Goal: Communication & Community: Ask a question

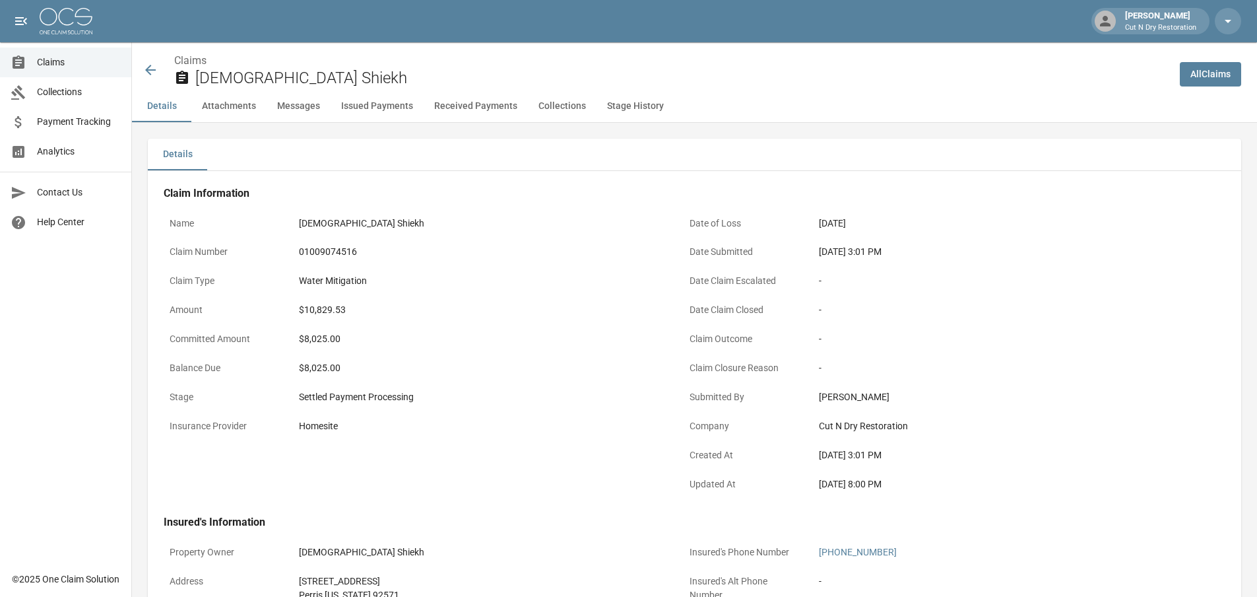
click at [1148, 238] on div "Date of Loss [DATE]" at bounding box center [936, 225] width 504 height 29
click at [145, 75] on icon at bounding box center [151, 70] width 16 height 16
click at [147, 68] on icon at bounding box center [151, 70] width 16 height 16
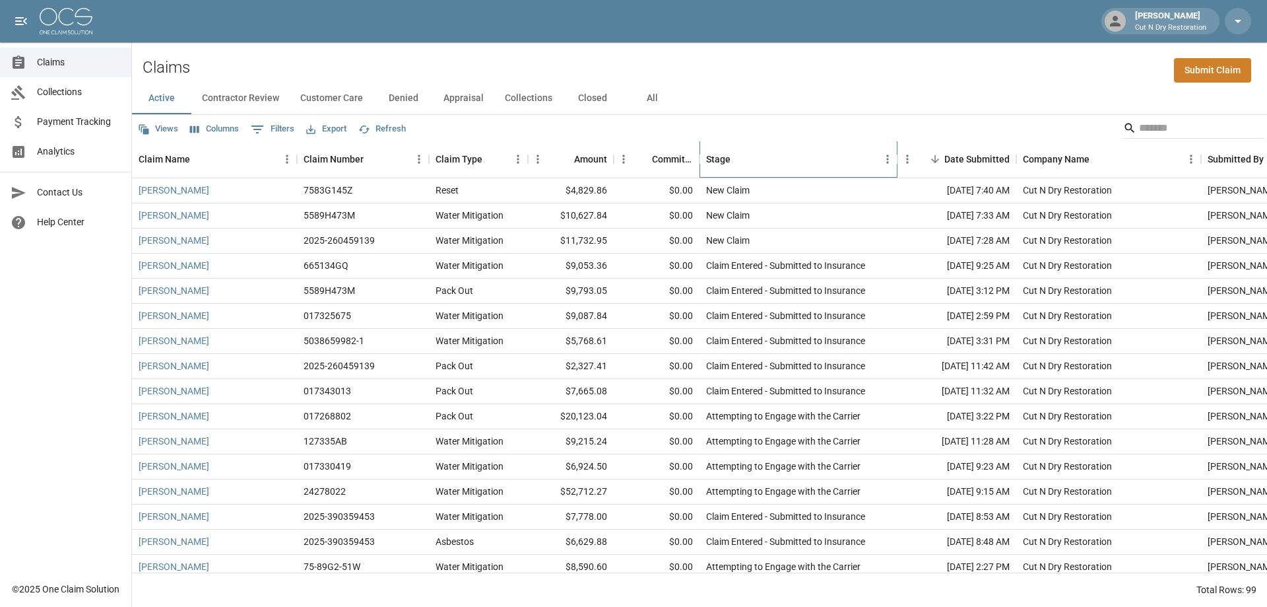
click at [801, 164] on div "Stage" at bounding box center [792, 159] width 172 height 37
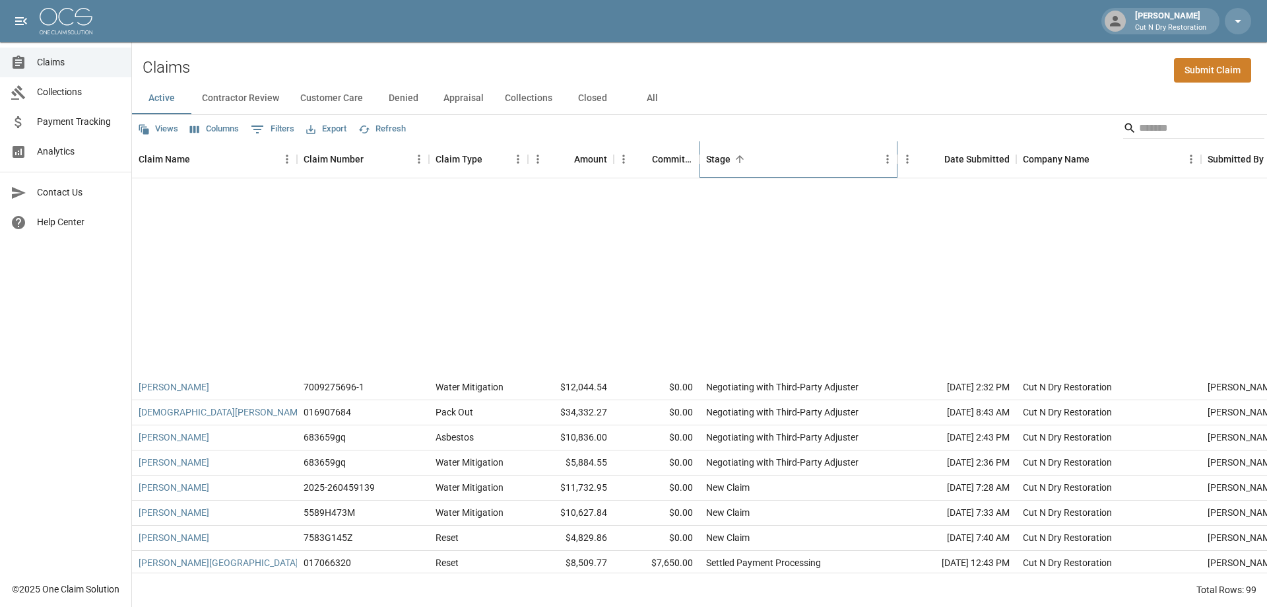
scroll to position [1848, 0]
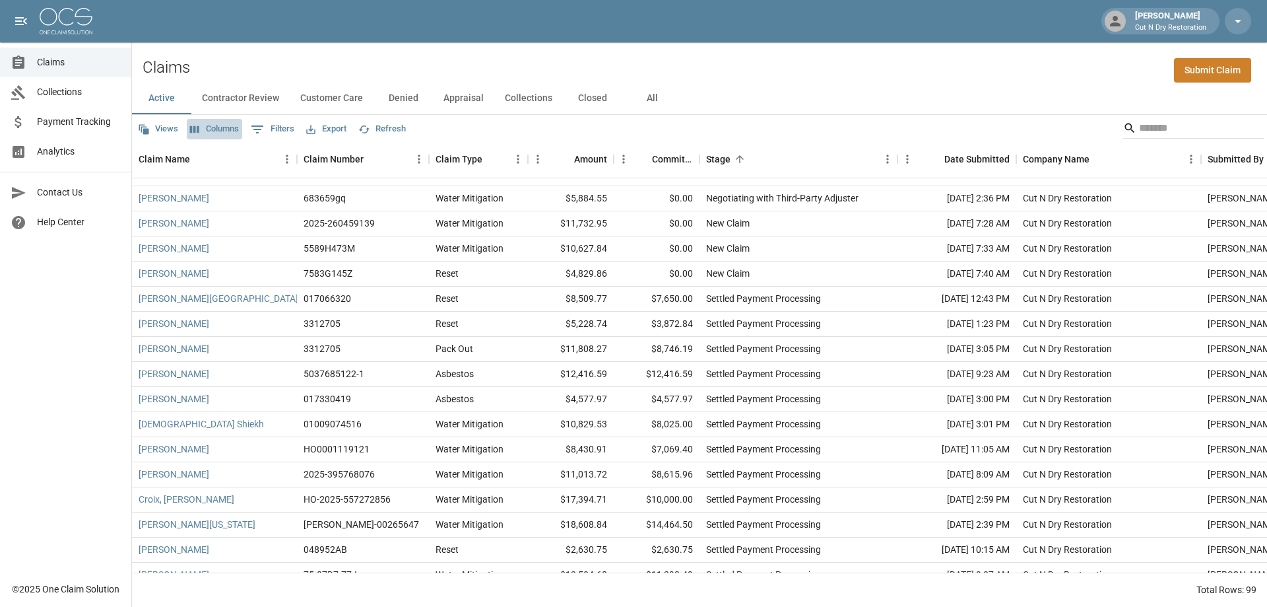
click at [225, 128] on button "Columns" at bounding box center [214, 129] width 55 height 20
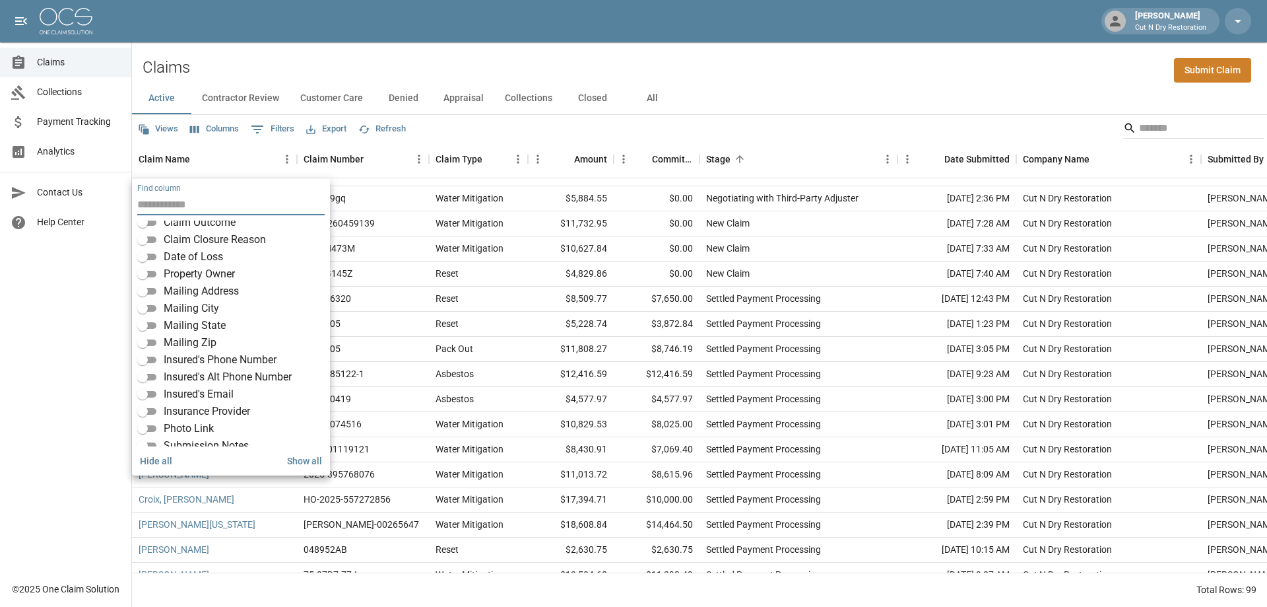
scroll to position [198, 0]
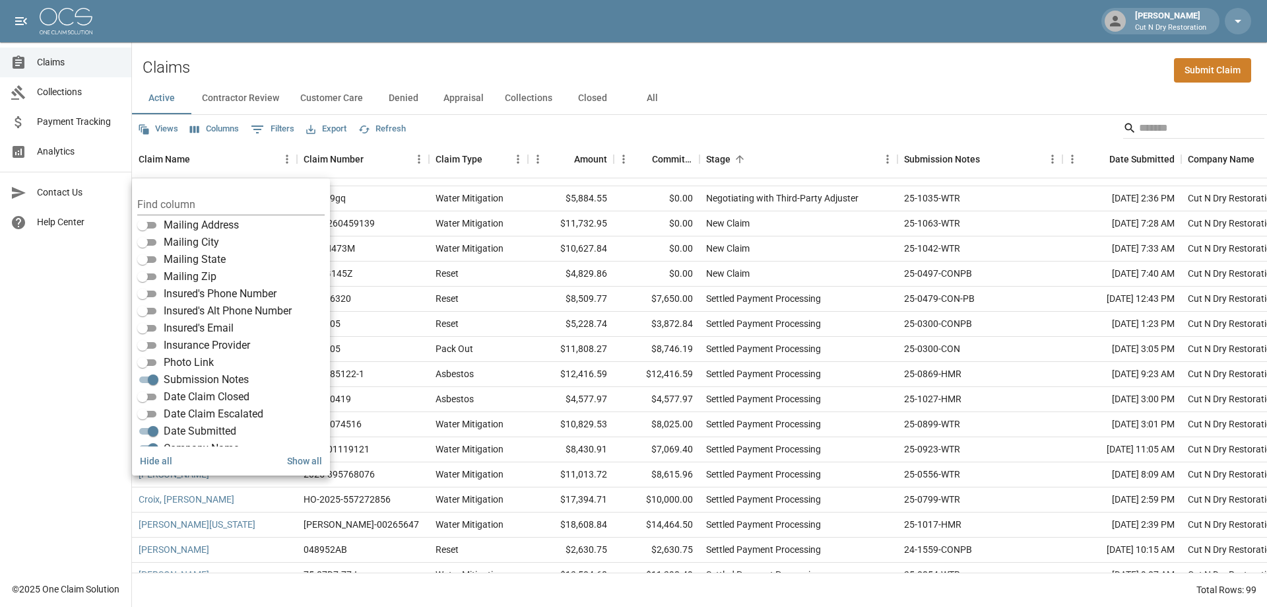
drag, startPoint x: 978, startPoint y: 82, endPoint x: 977, endPoint y: 96, distance: 14.6
click at [978, 83] on div "Active Contractor Review Customer Care Denied Appraisal Collections Closed All" at bounding box center [699, 99] width 1135 height 32
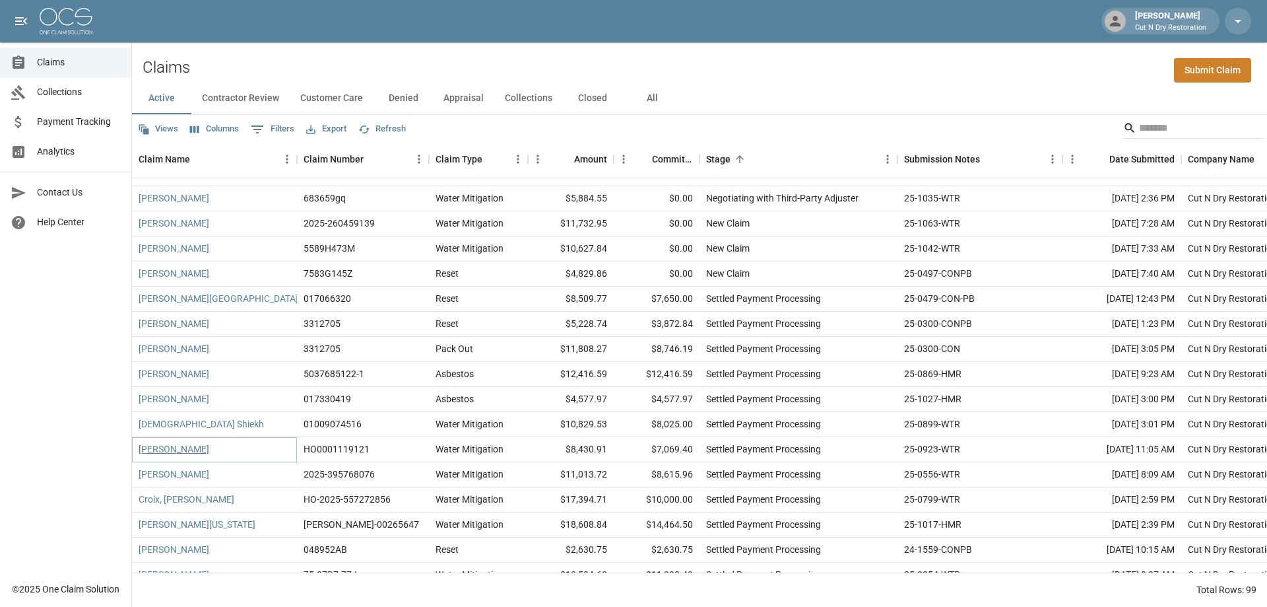
click at [183, 449] on link "[PERSON_NAME]" at bounding box center [174, 448] width 71 height 13
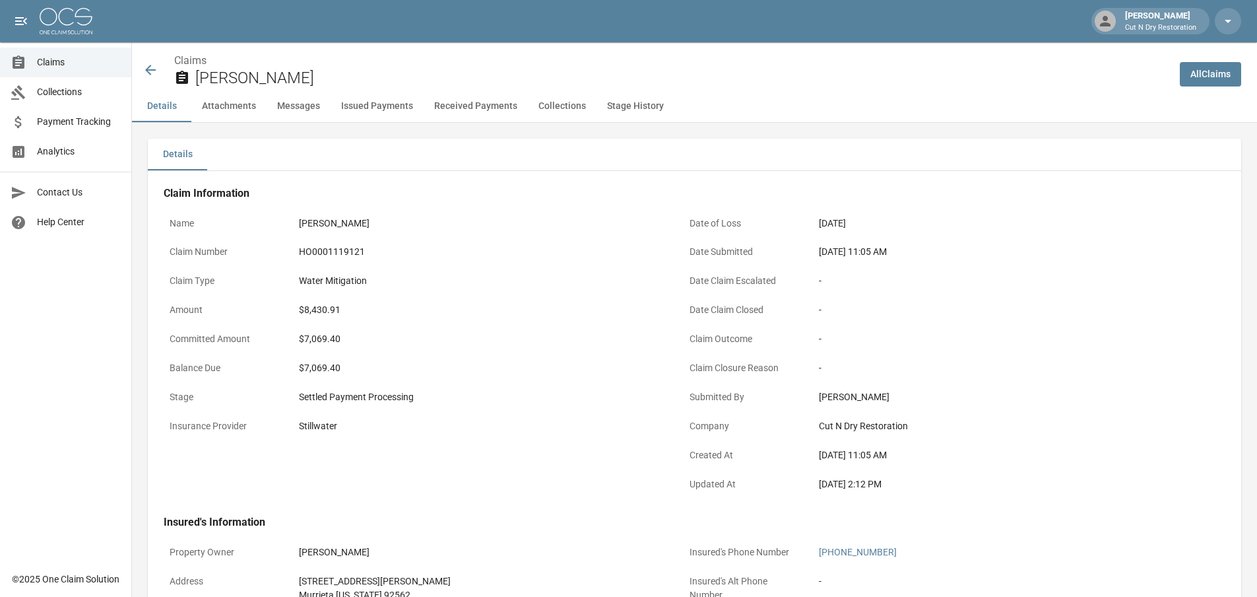
click at [149, 68] on icon at bounding box center [150, 70] width 11 height 11
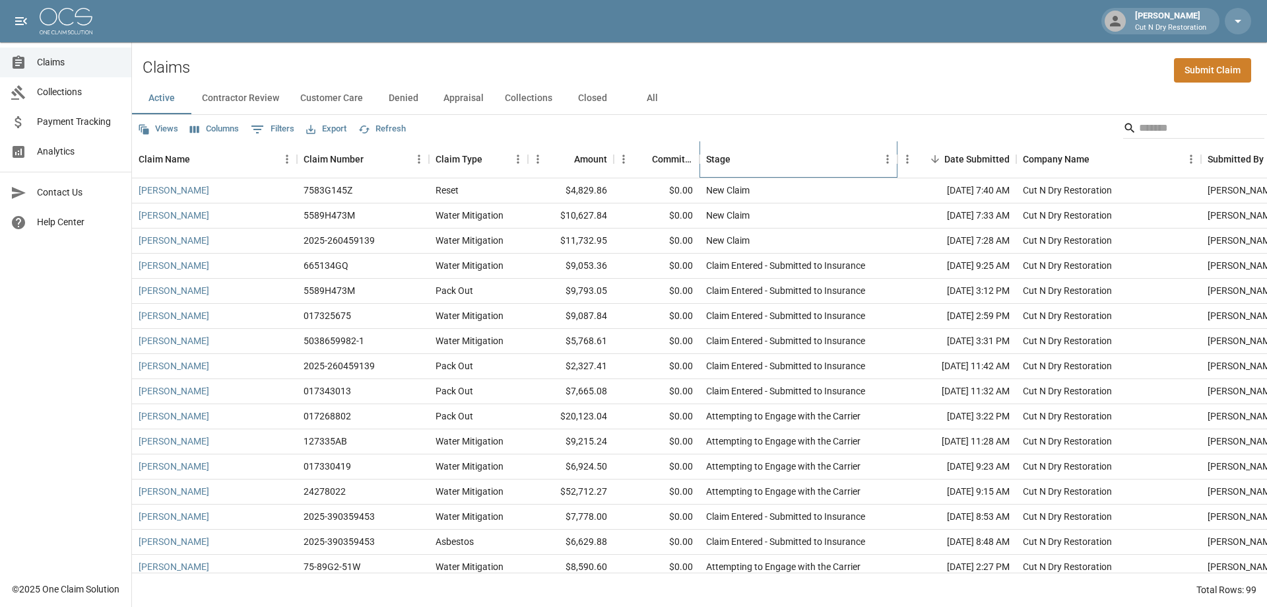
click at [820, 161] on div "Stage" at bounding box center [792, 159] width 172 height 37
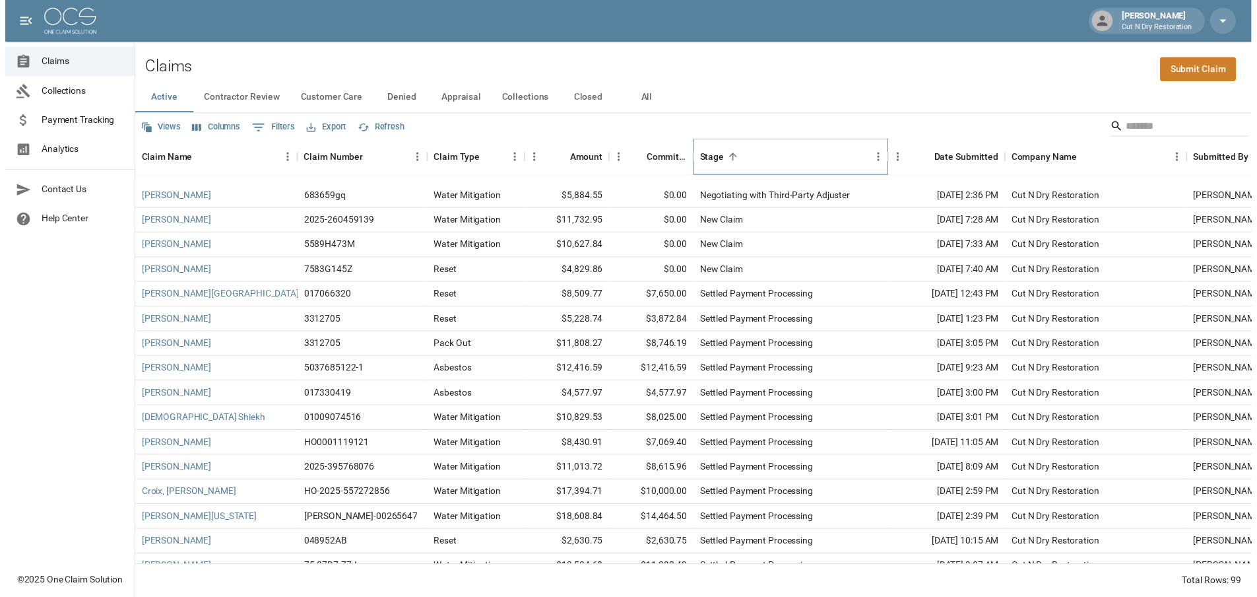
scroll to position [2046, 0]
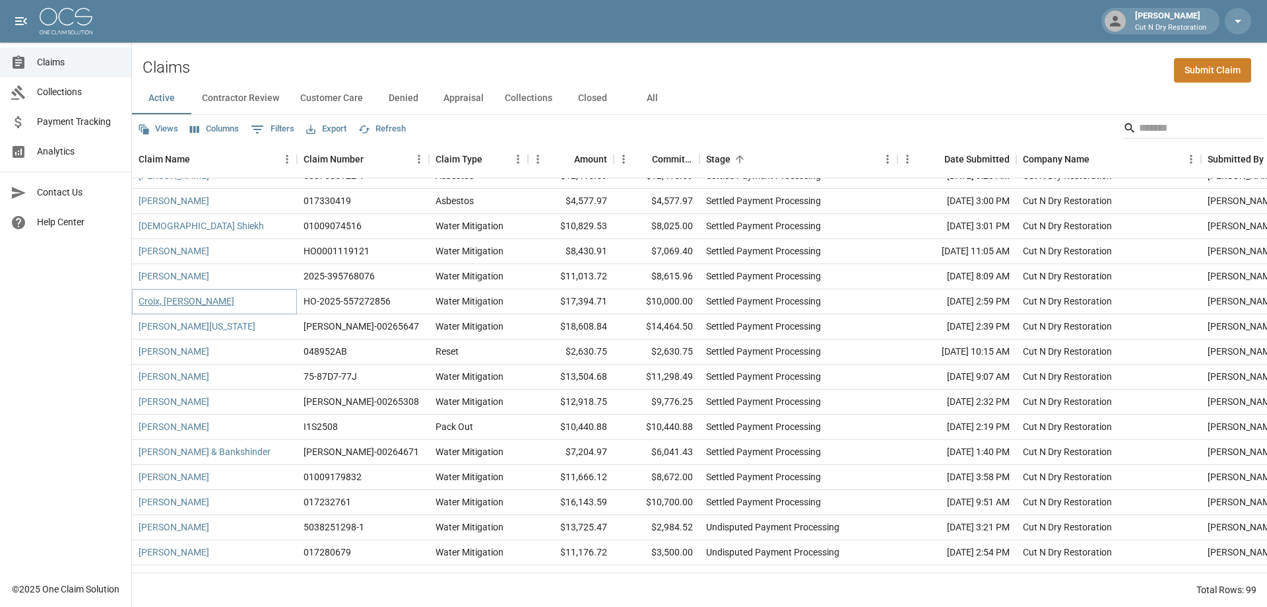
click at [180, 300] on link "Croix, [PERSON_NAME]" at bounding box center [187, 300] width 96 height 13
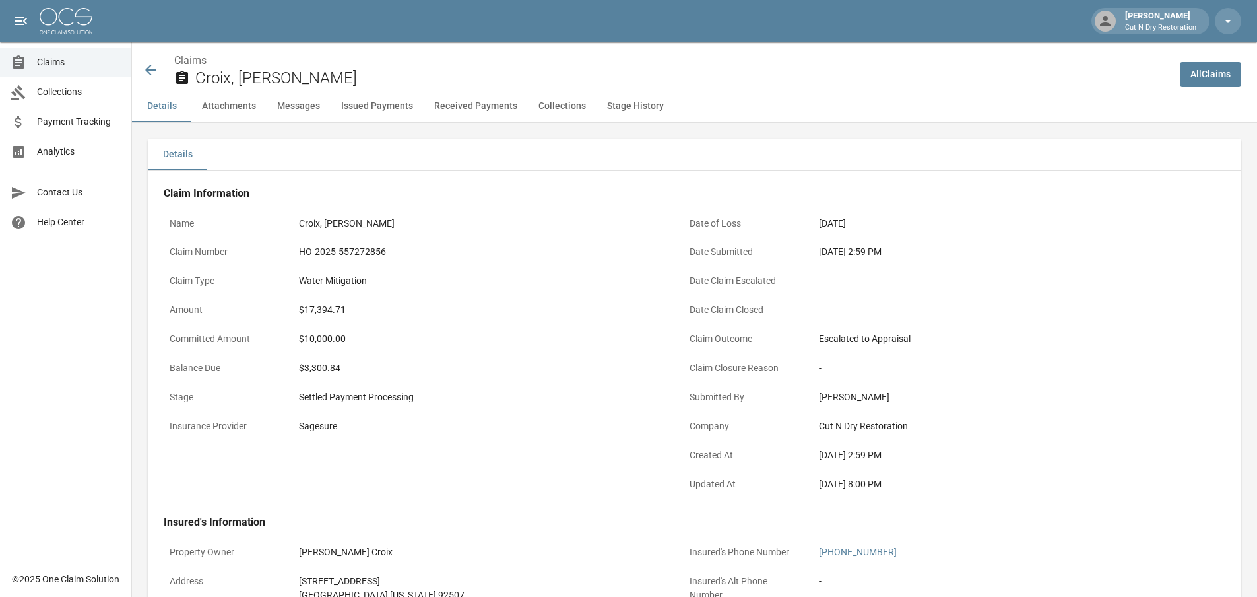
scroll to position [66, 0]
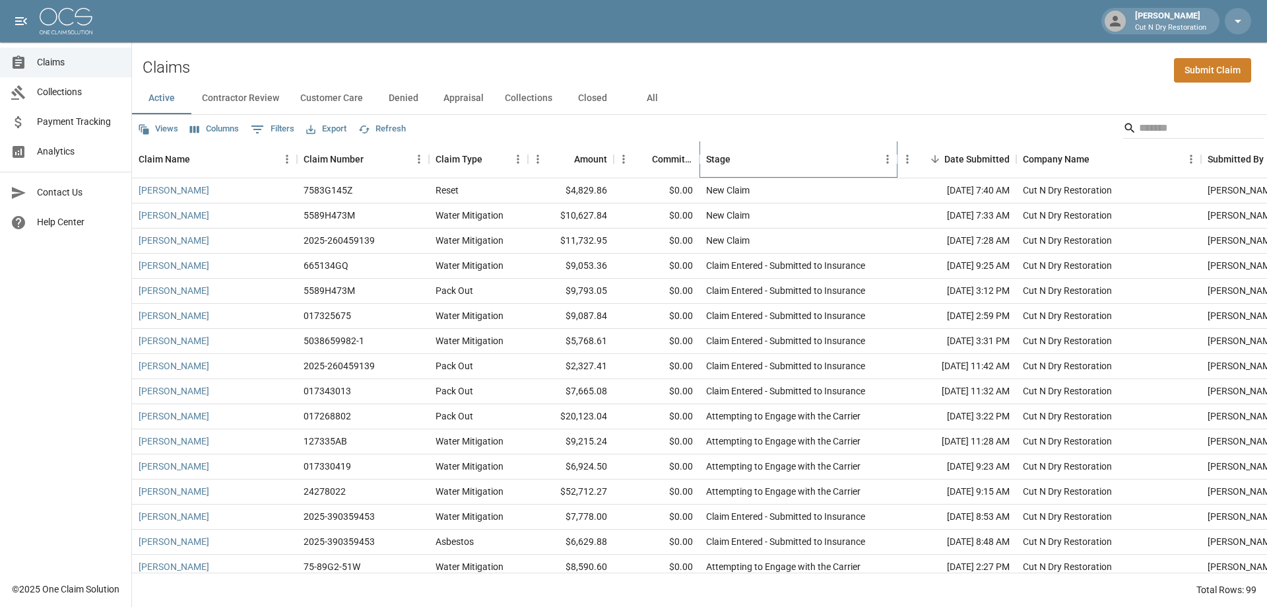
click at [822, 160] on div "Stage" at bounding box center [792, 159] width 172 height 37
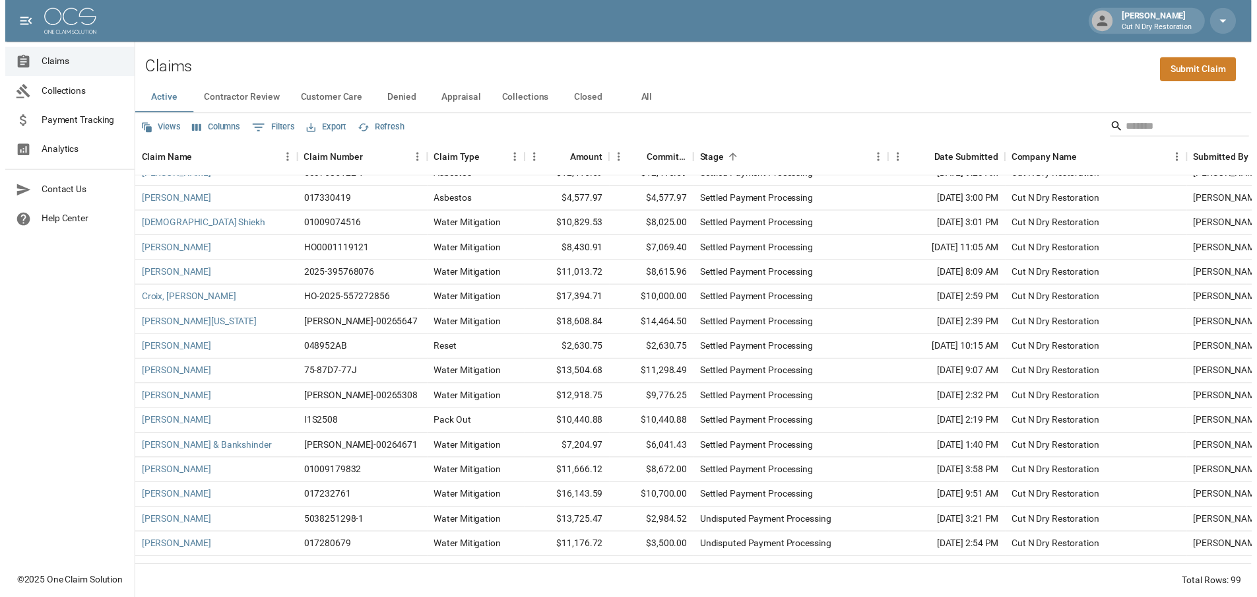
scroll to position [2099, 0]
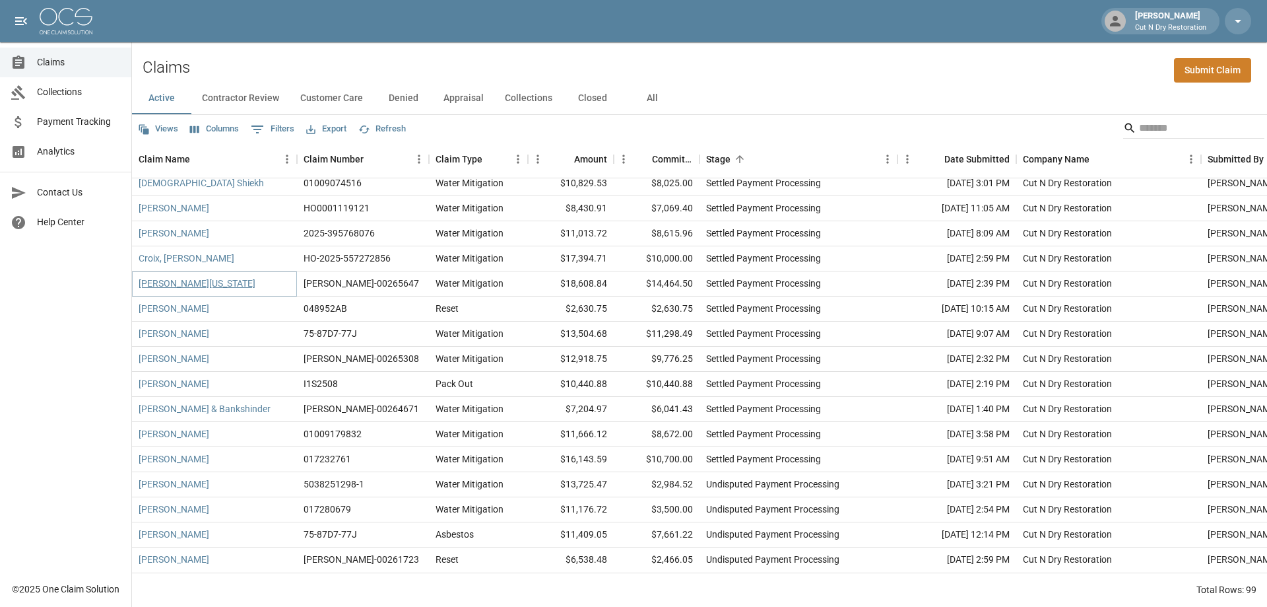
click at [203, 277] on link "[PERSON_NAME][US_STATE]" at bounding box center [197, 283] width 117 height 13
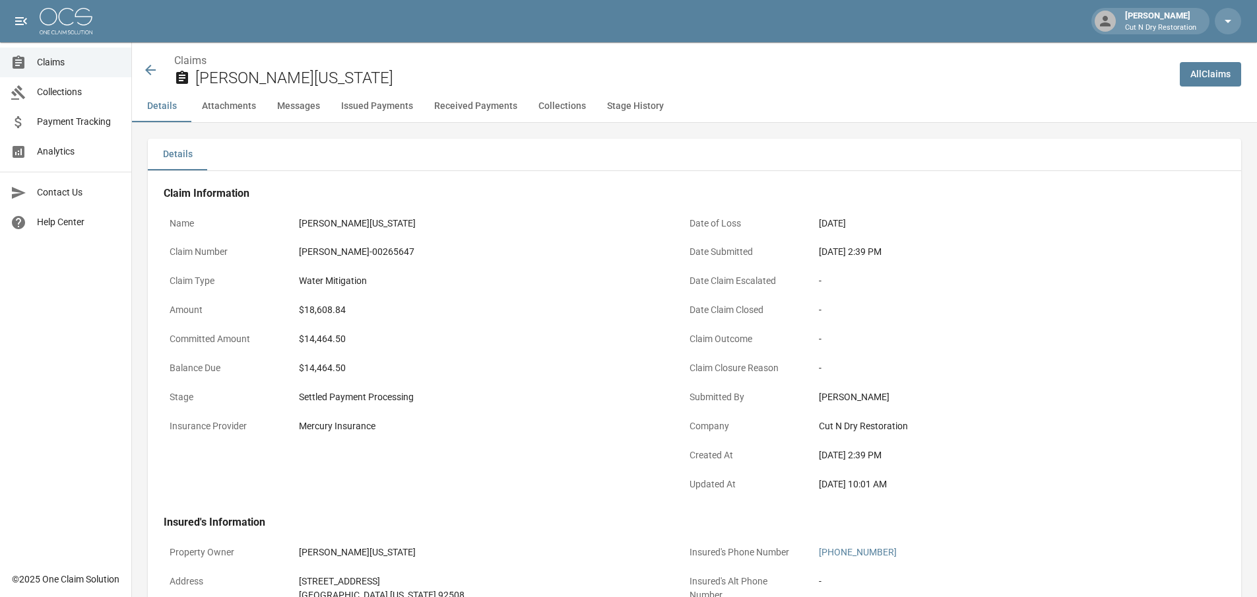
click at [145, 65] on icon at bounding box center [151, 70] width 16 height 16
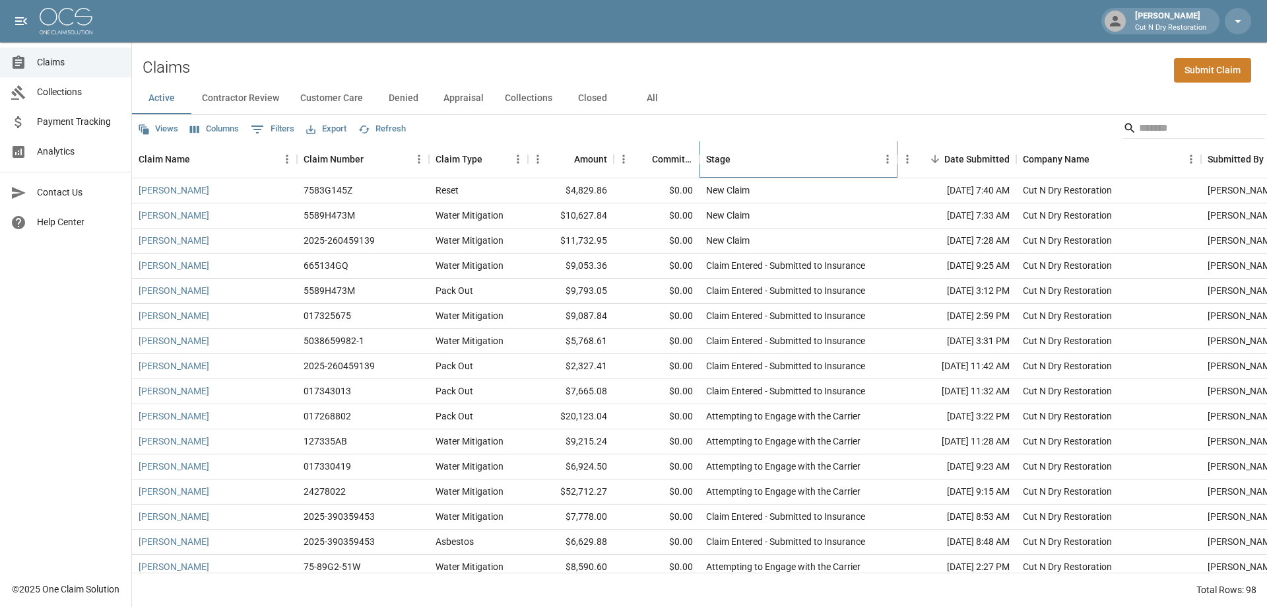
click at [790, 158] on div "Stage" at bounding box center [792, 159] width 172 height 37
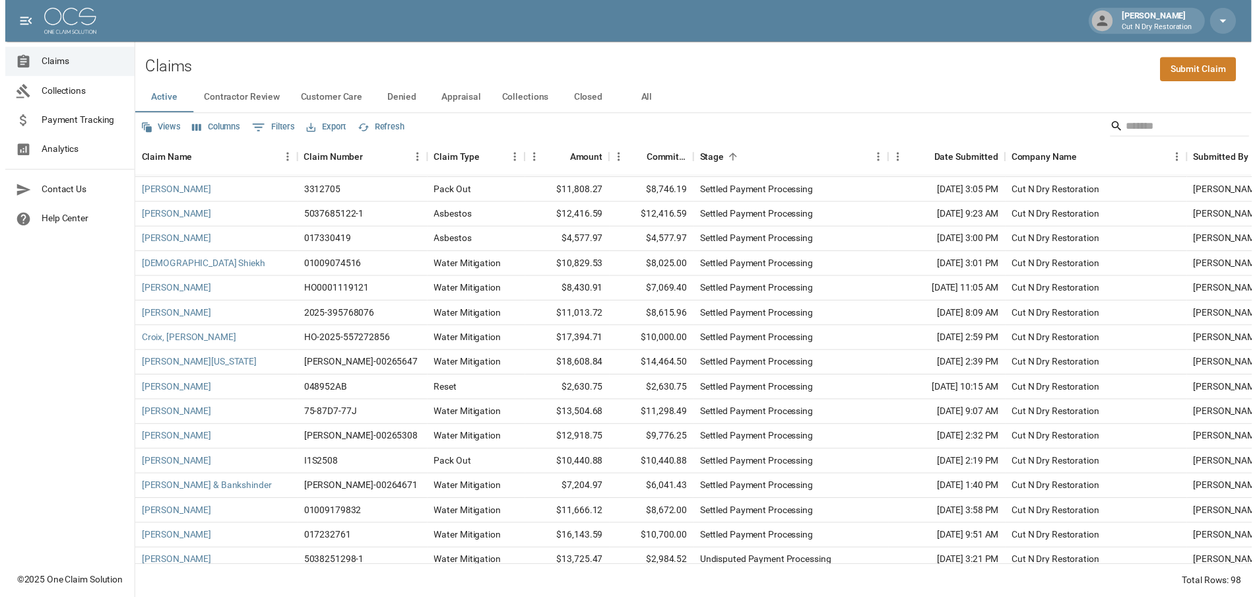
scroll to position [2074, 0]
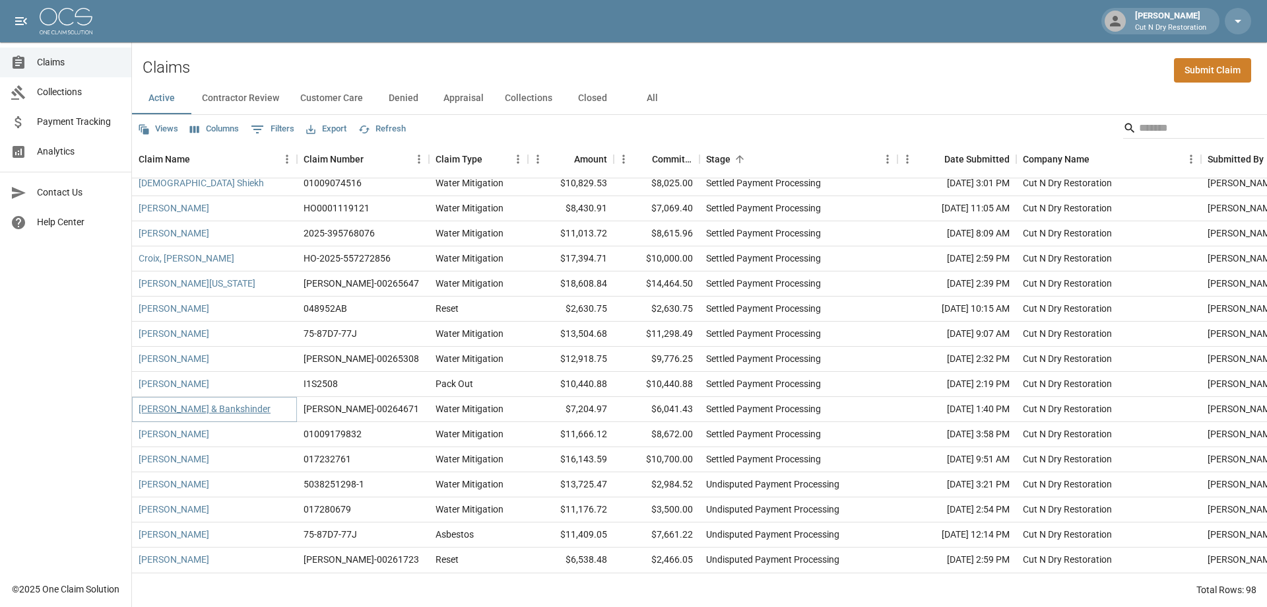
click at [195, 402] on link "[PERSON_NAME] & Bankshinder" at bounding box center [205, 408] width 132 height 13
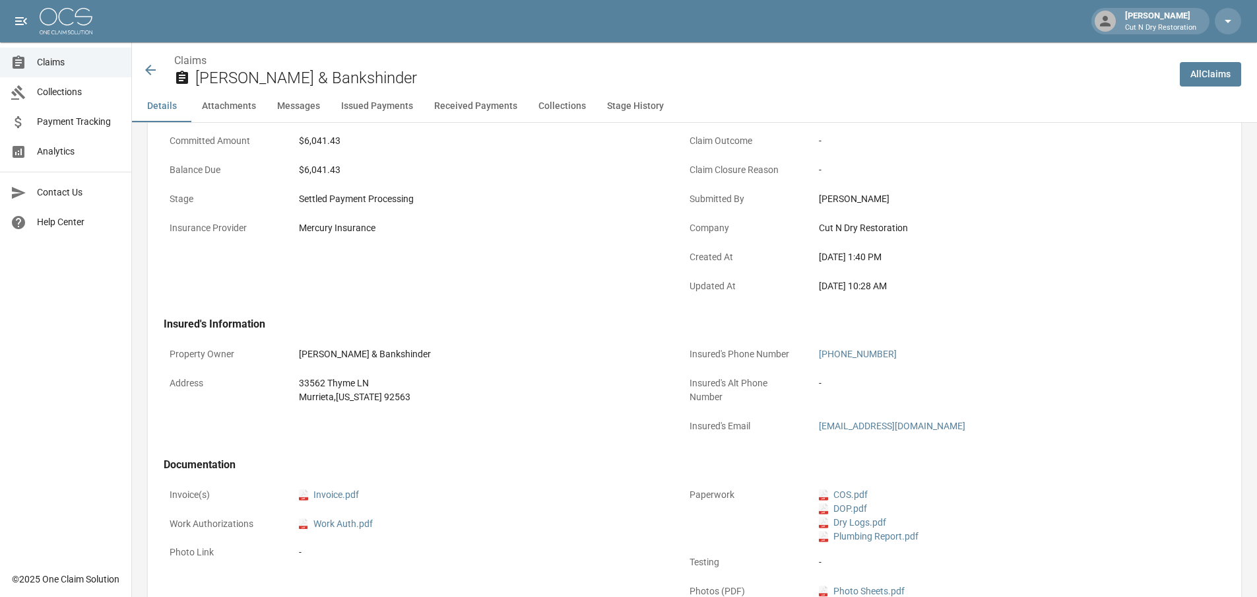
scroll to position [132, 0]
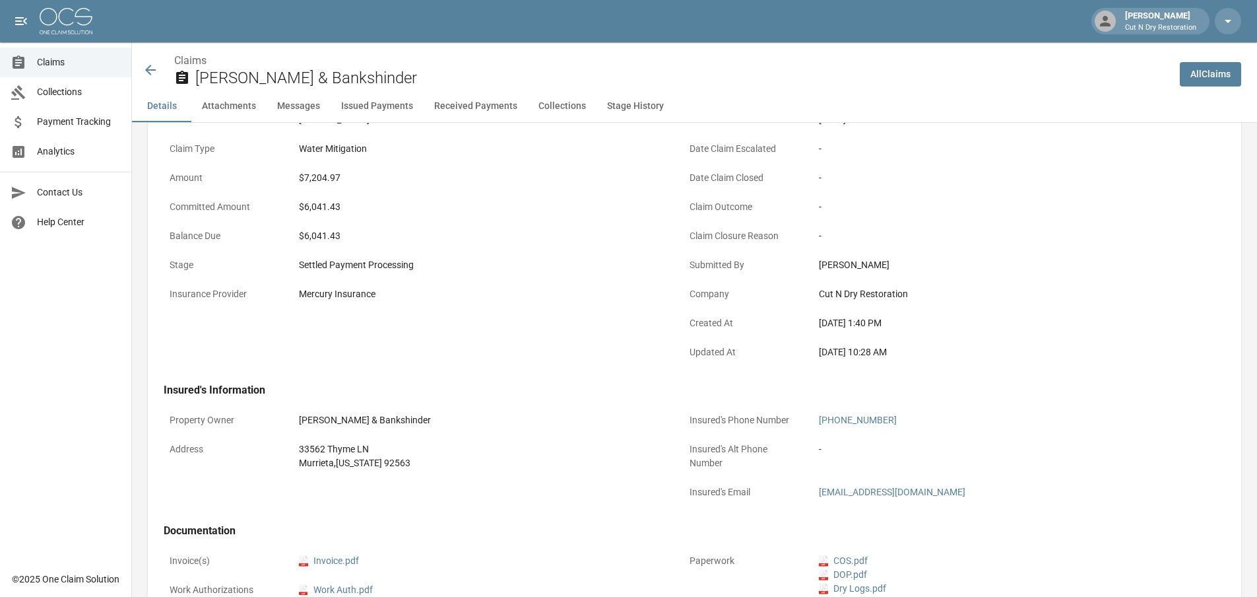
click at [152, 64] on icon at bounding box center [151, 70] width 16 height 16
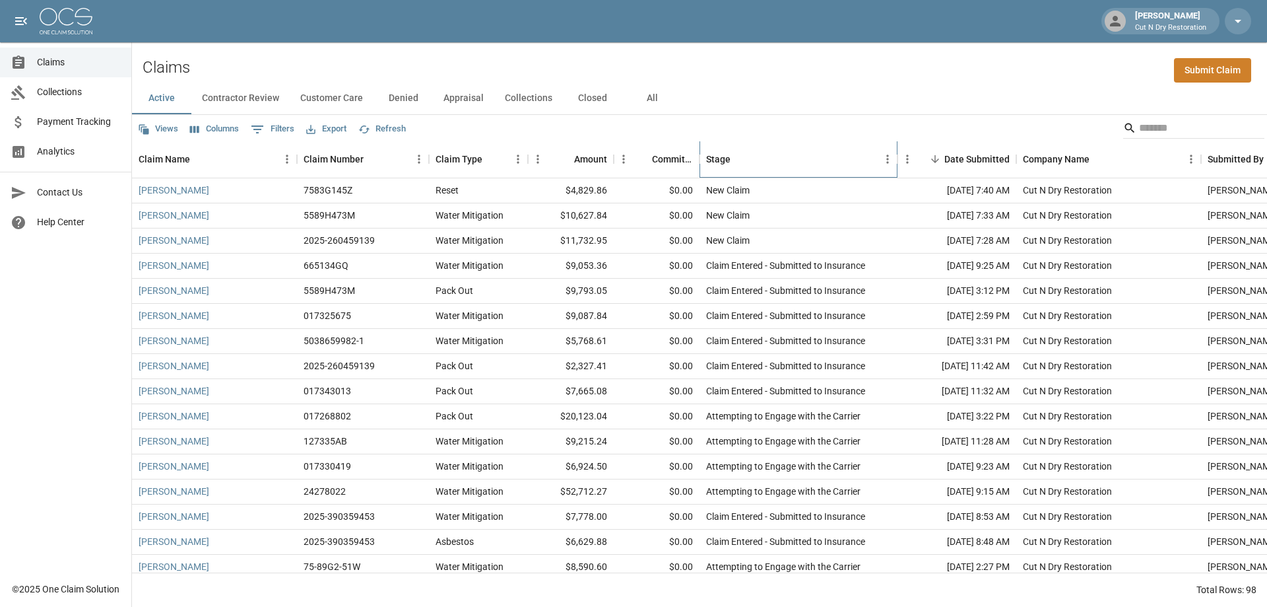
click at [817, 163] on div "Stage" at bounding box center [792, 159] width 172 height 37
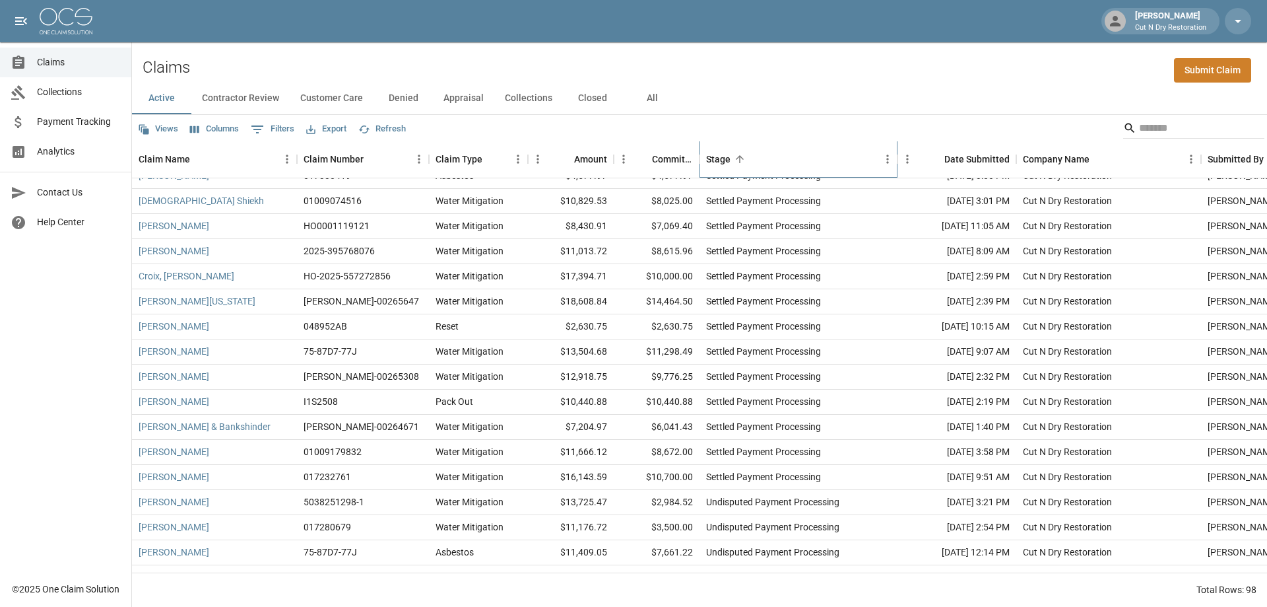
scroll to position [2074, 0]
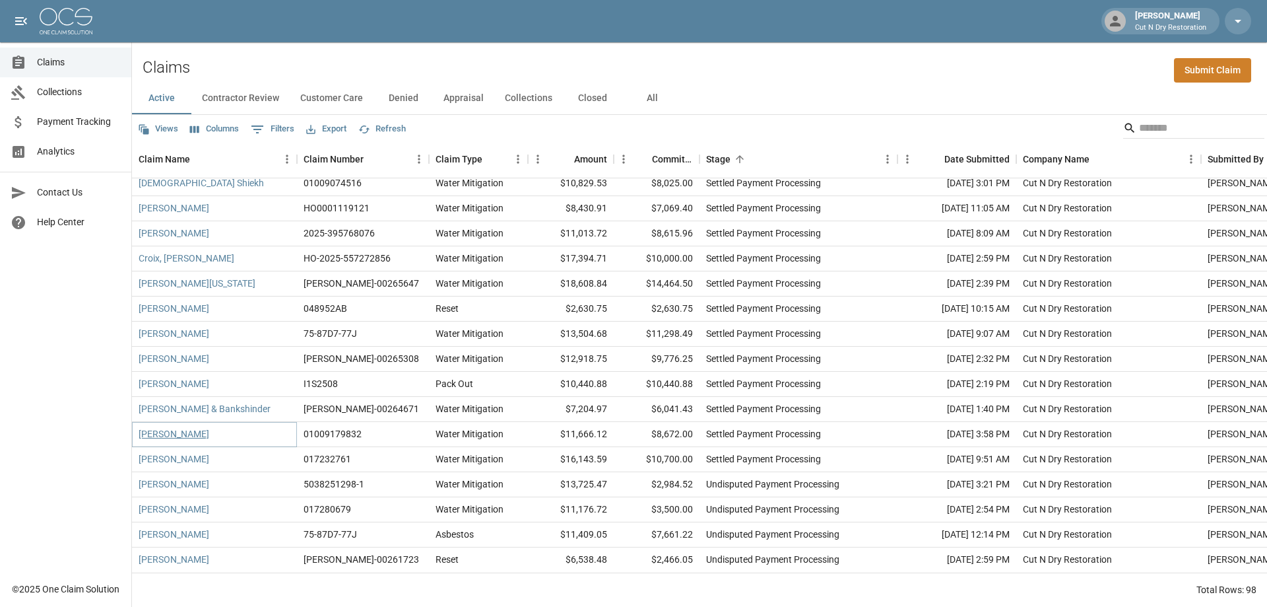
click at [209, 427] on link "[PERSON_NAME]" at bounding box center [174, 433] width 71 height 13
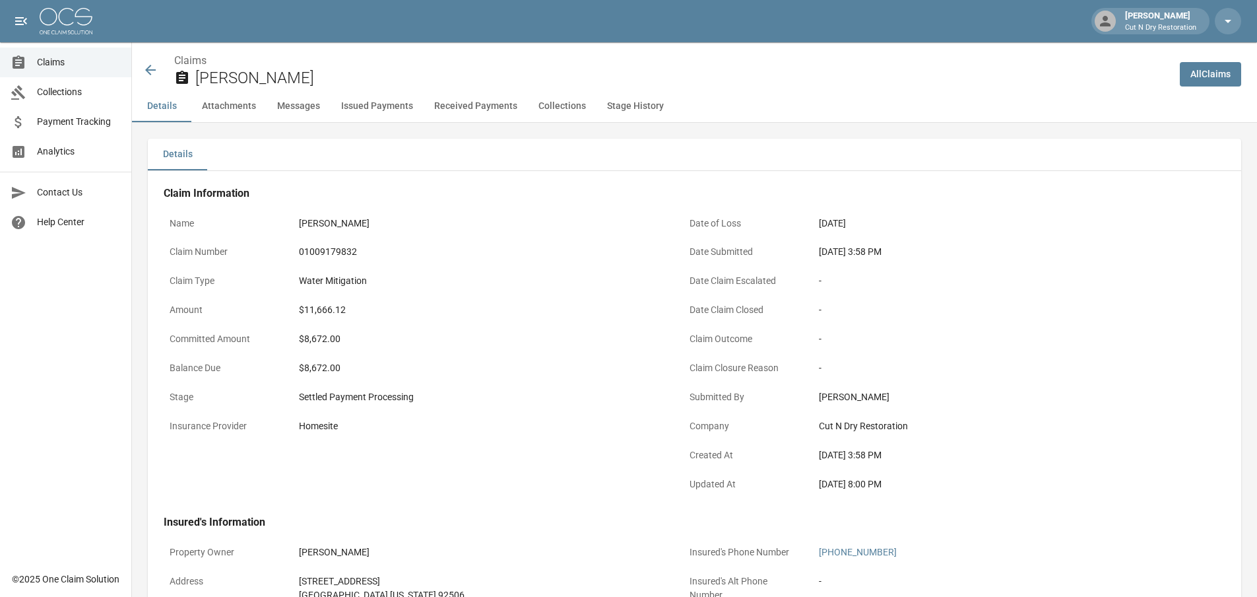
click at [146, 68] on icon at bounding box center [151, 70] width 16 height 16
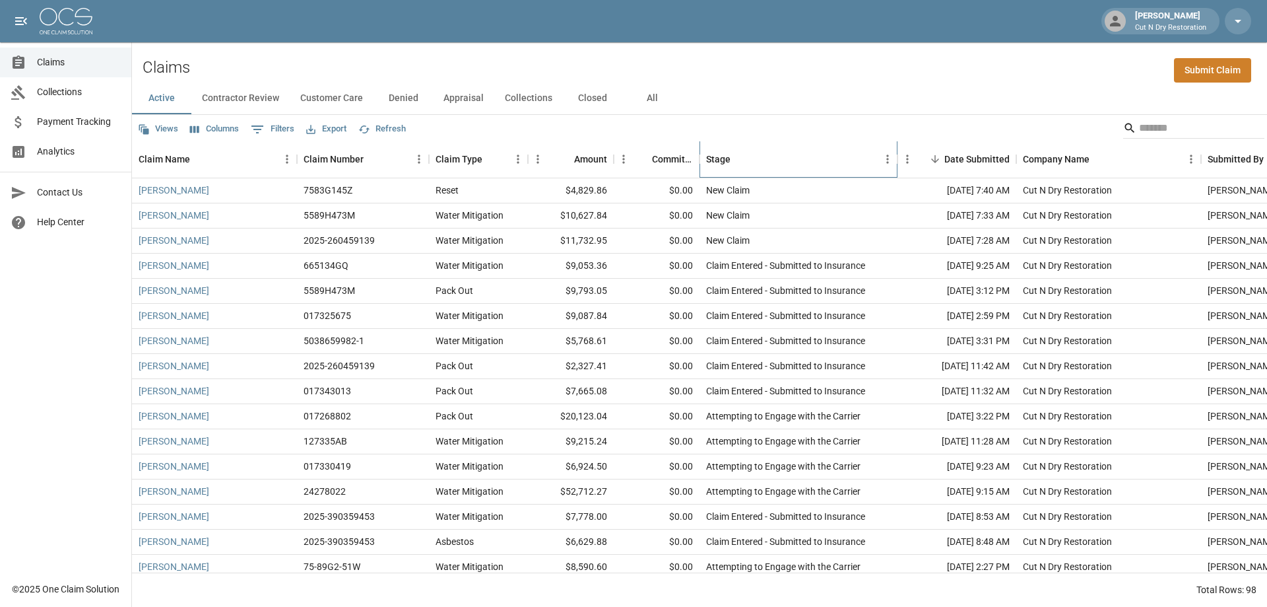
click at [807, 157] on div "Stage" at bounding box center [792, 159] width 172 height 37
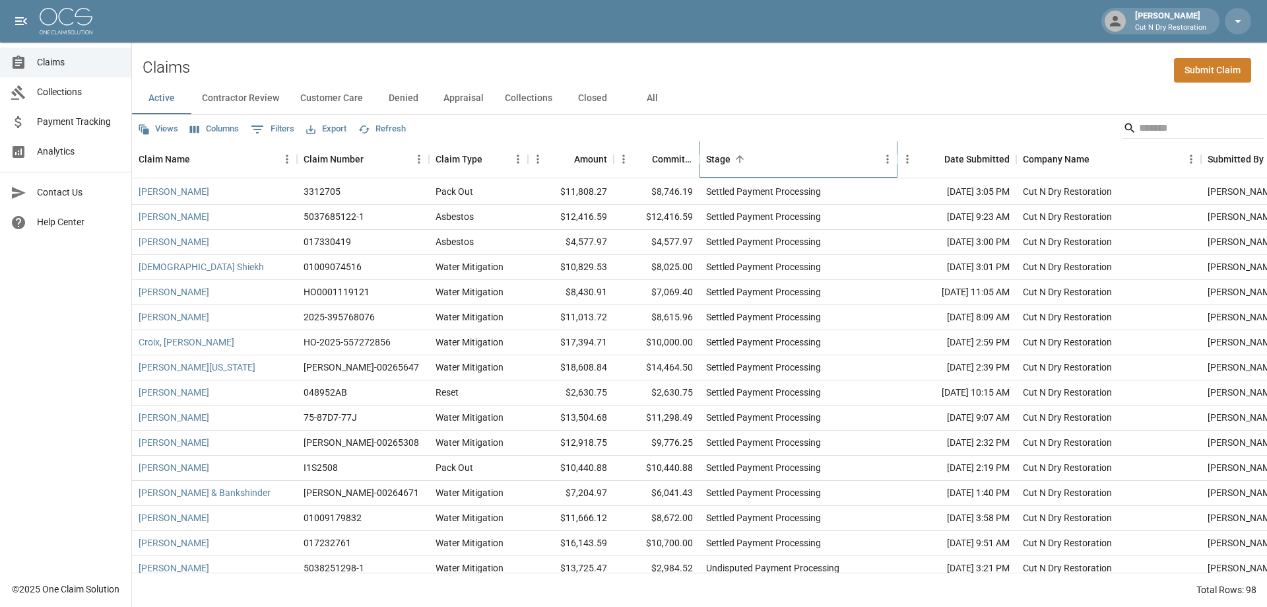
scroll to position [2074, 0]
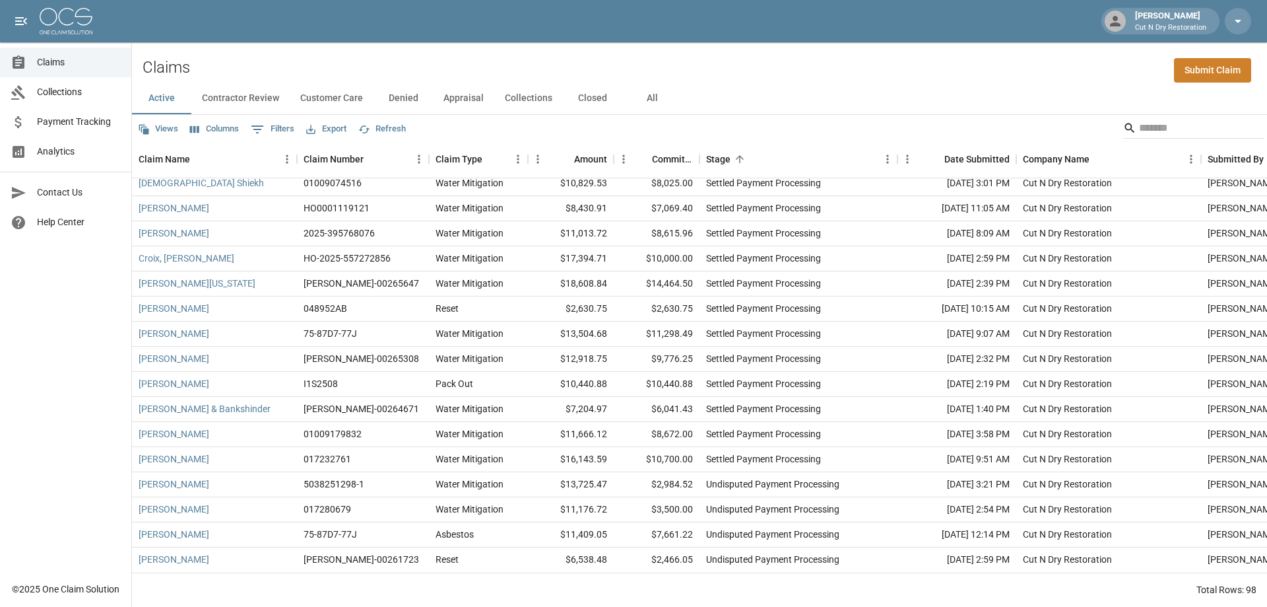
click at [55, 66] on span "Claims" at bounding box center [79, 62] width 84 height 14
click at [73, 119] on span "Payment Tracking" at bounding box center [79, 122] width 84 height 14
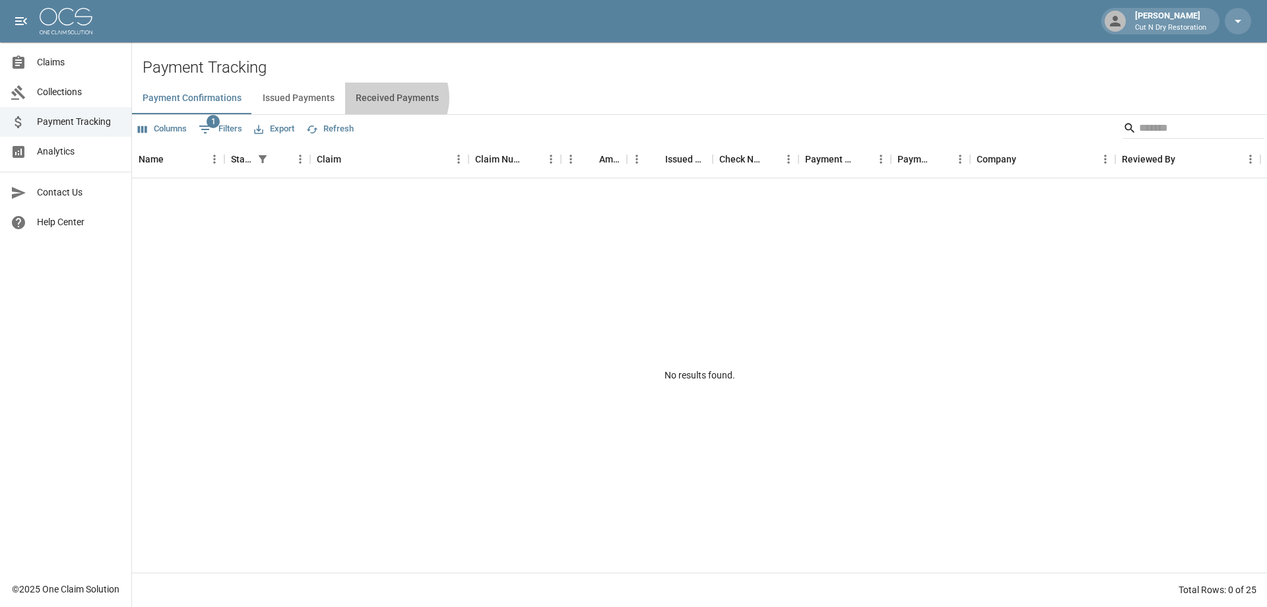
click at [387, 98] on button "Received Payments" at bounding box center [397, 99] width 104 height 32
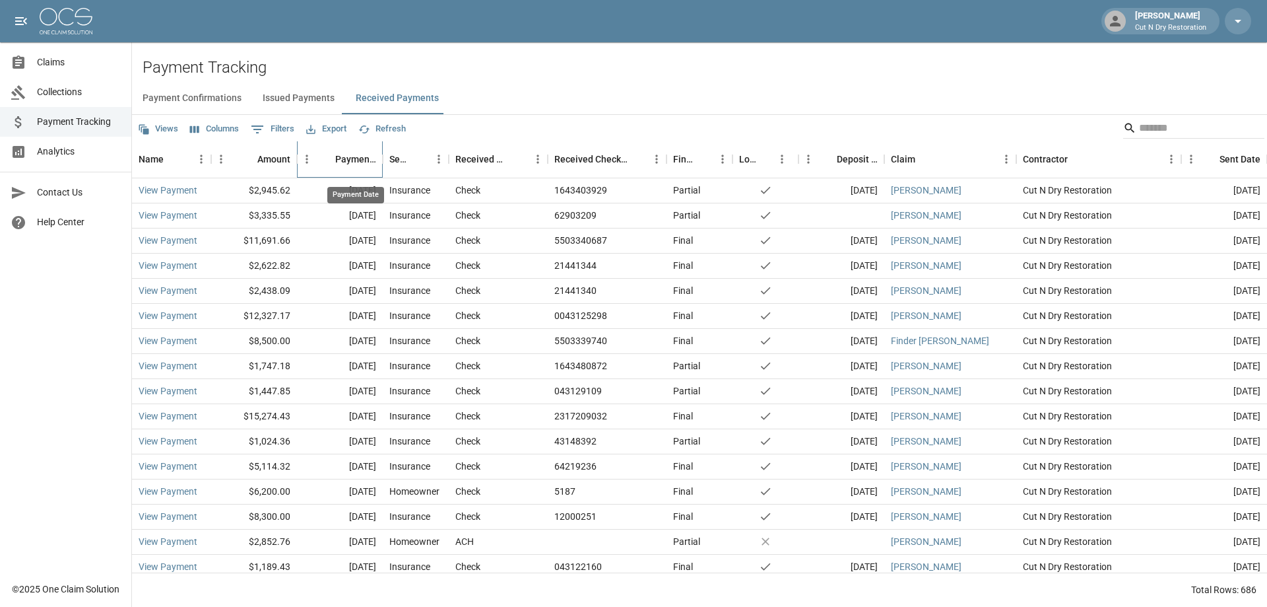
click at [354, 158] on div "Payment Date" at bounding box center [355, 159] width 41 height 37
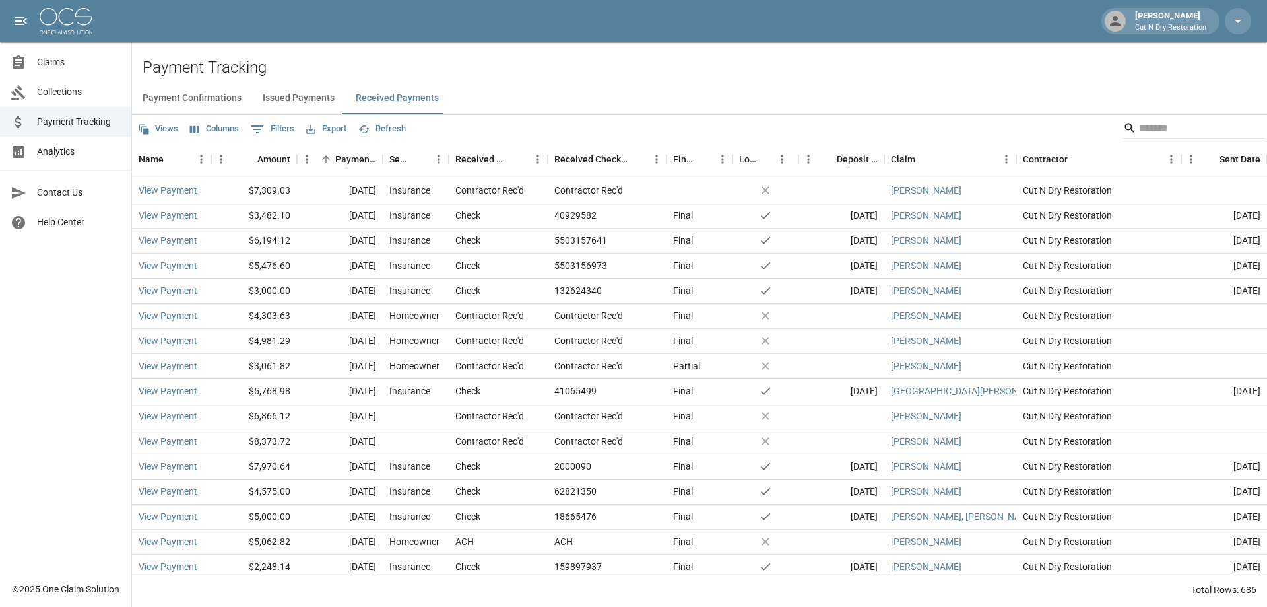
click at [180, 99] on button "Payment Confirmations" at bounding box center [192, 99] width 120 height 32
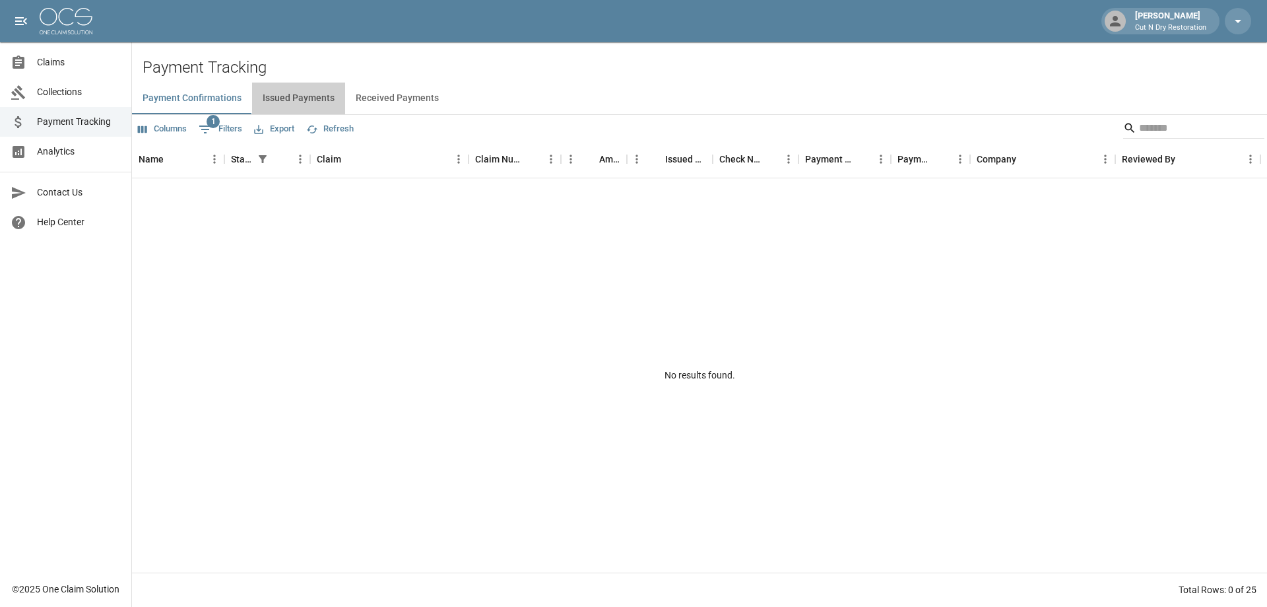
click at [335, 99] on button "Issued Payments" at bounding box center [298, 99] width 93 height 32
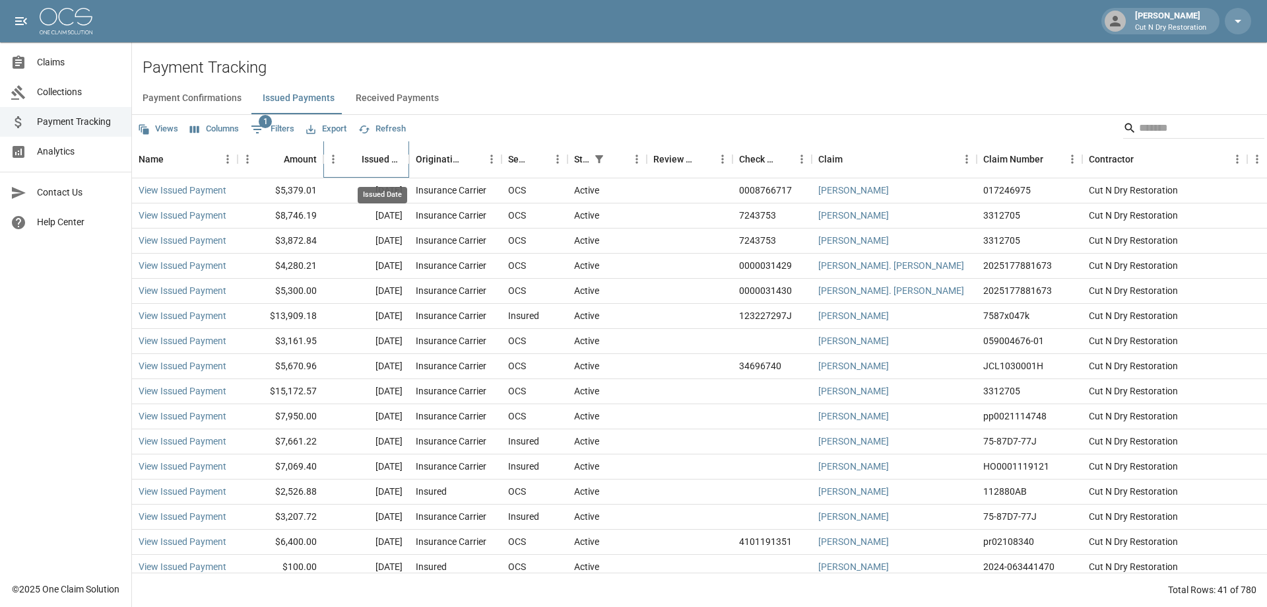
click at [393, 156] on div "Issued Date" at bounding box center [382, 159] width 41 height 37
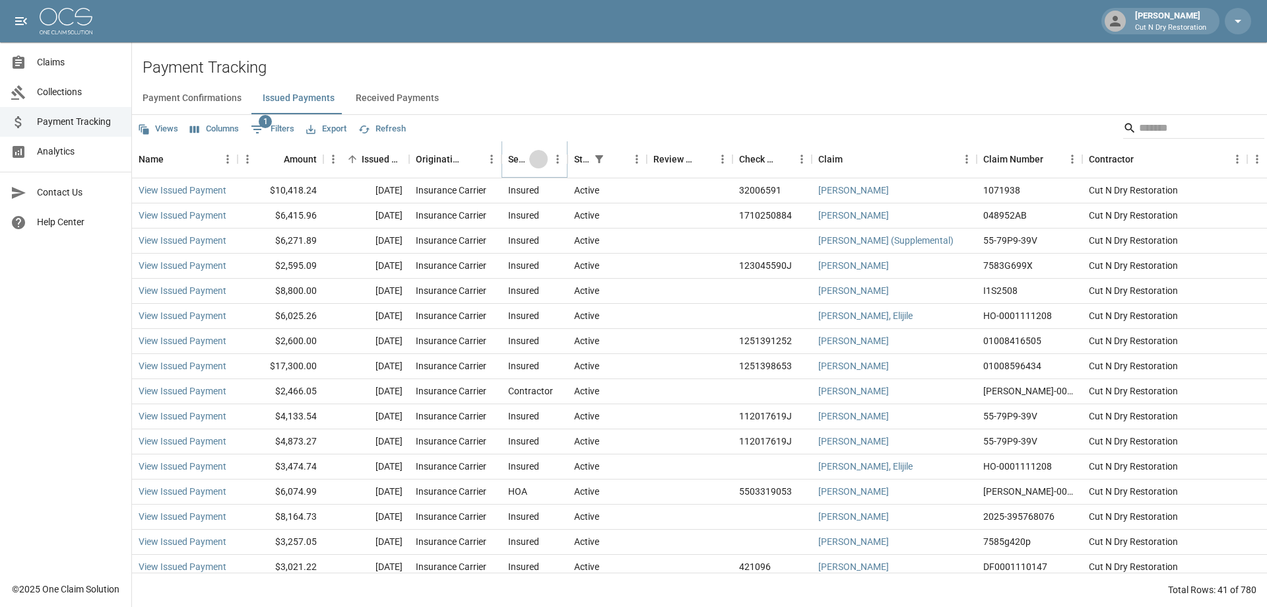
click at [536, 161] on icon "Sort" at bounding box center [539, 159] width 12 height 12
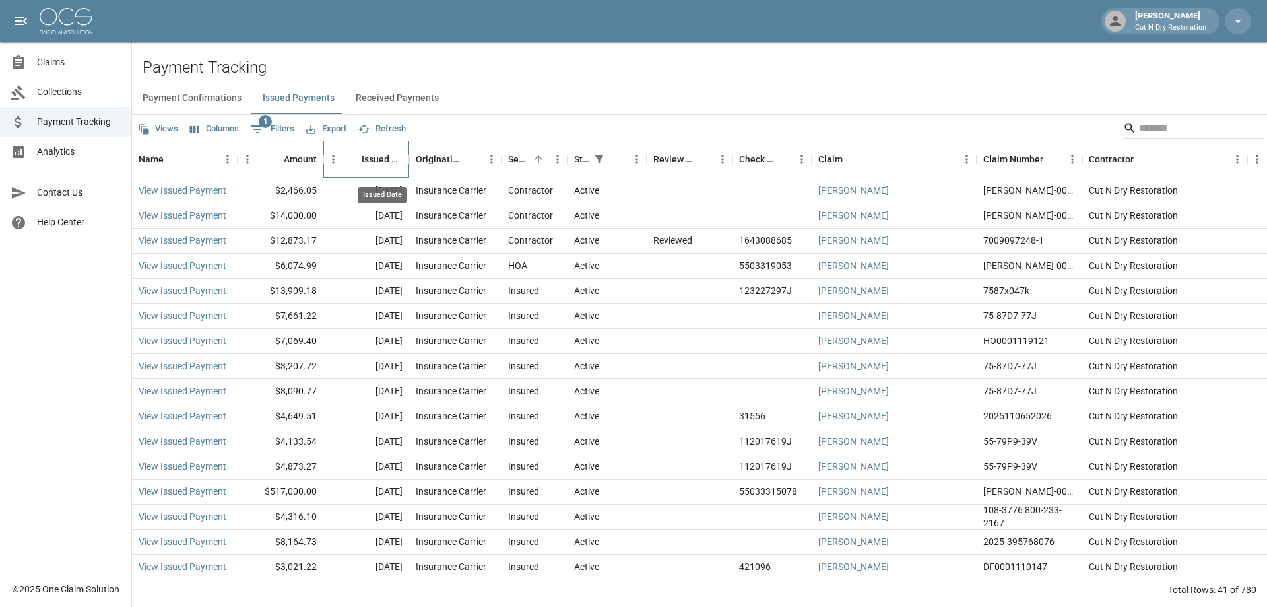
click at [387, 157] on div "Issued Date" at bounding box center [382, 159] width 41 height 37
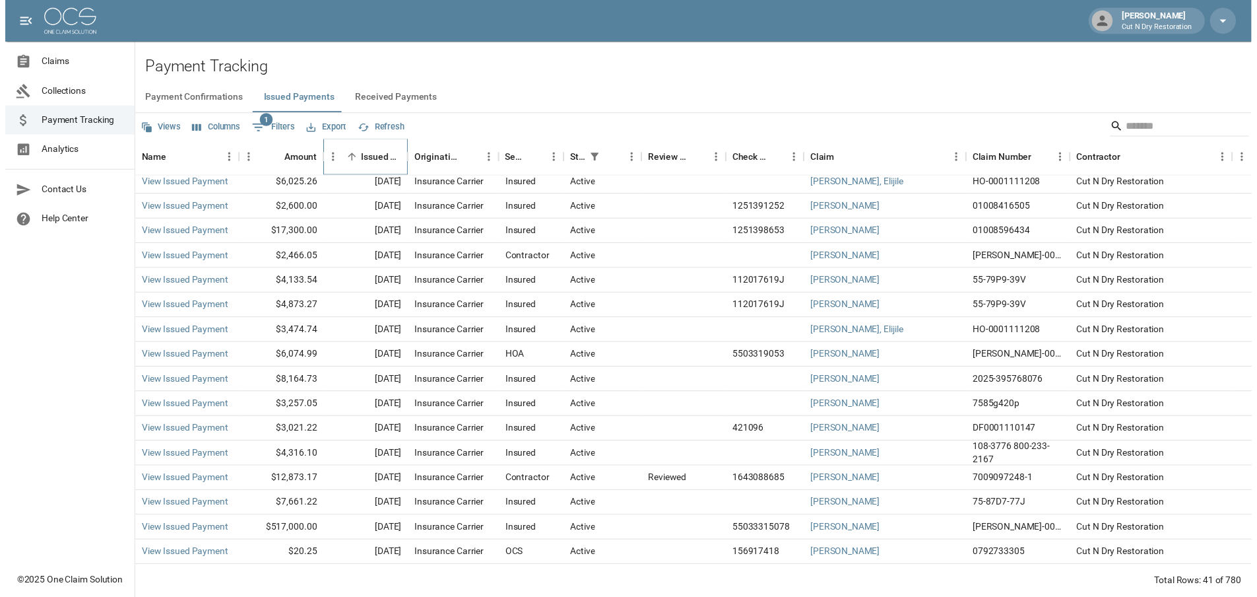
scroll to position [198, 0]
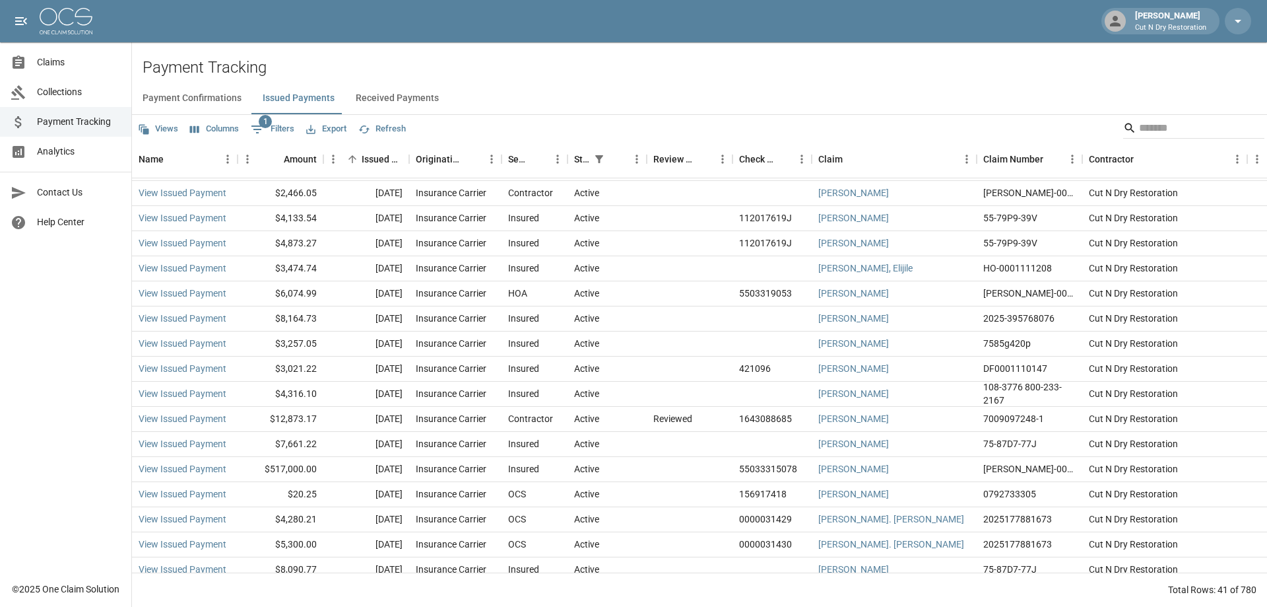
click at [342, 126] on button "Export" at bounding box center [326, 129] width 47 height 20
click at [386, 179] on li "Download as Excel" at bounding box center [358, 180] width 110 height 24
click at [61, 64] on span "Claims" at bounding box center [79, 62] width 84 height 14
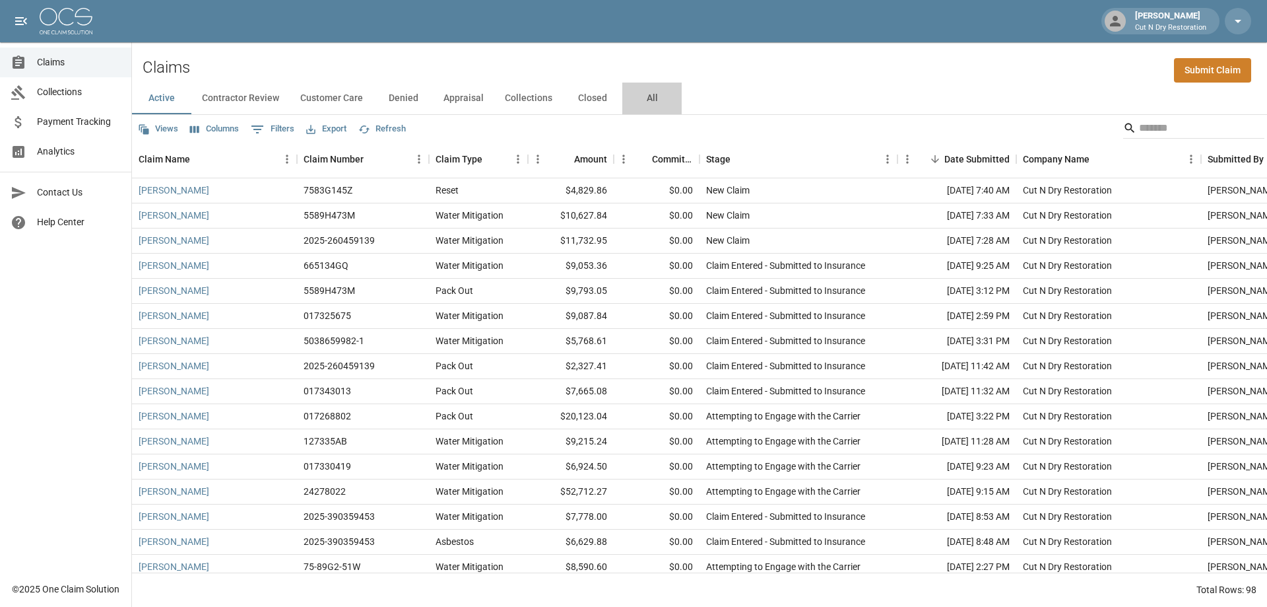
click at [650, 102] on button "All" at bounding box center [651, 99] width 59 height 32
click at [329, 130] on button "Export" at bounding box center [326, 129] width 47 height 20
click at [362, 174] on li "Download as Excel" at bounding box center [358, 180] width 110 height 24
click at [1141, 137] on input "Search" at bounding box center [1192, 127] width 106 height 21
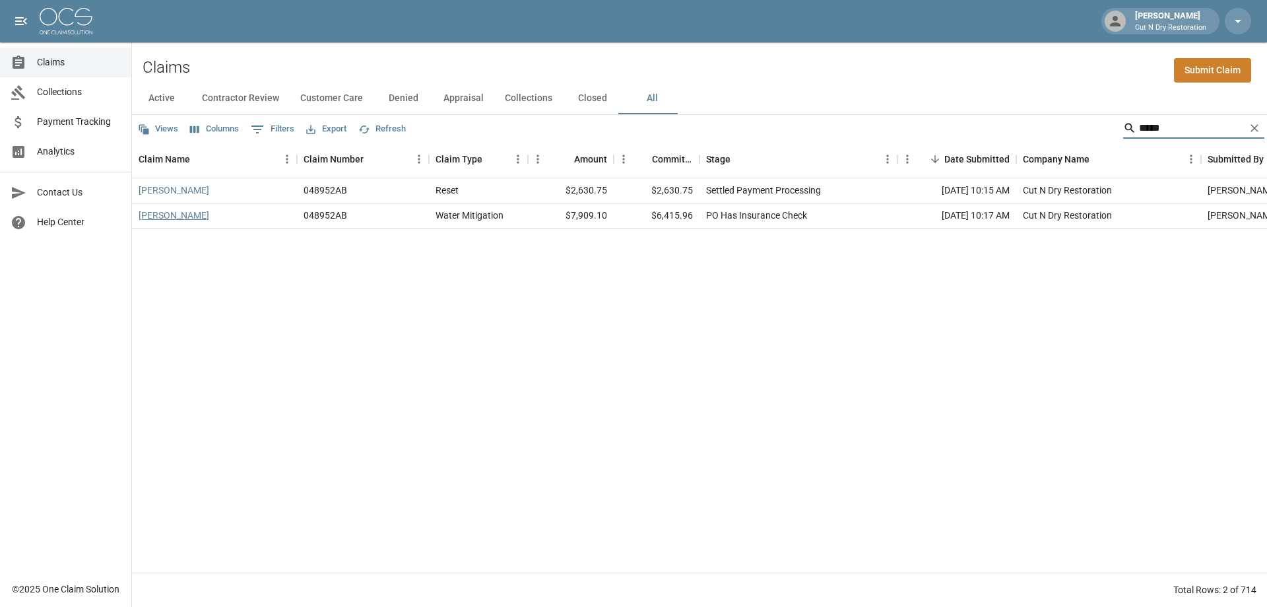
type input "*****"
click at [158, 218] on link "[PERSON_NAME]" at bounding box center [174, 215] width 71 height 13
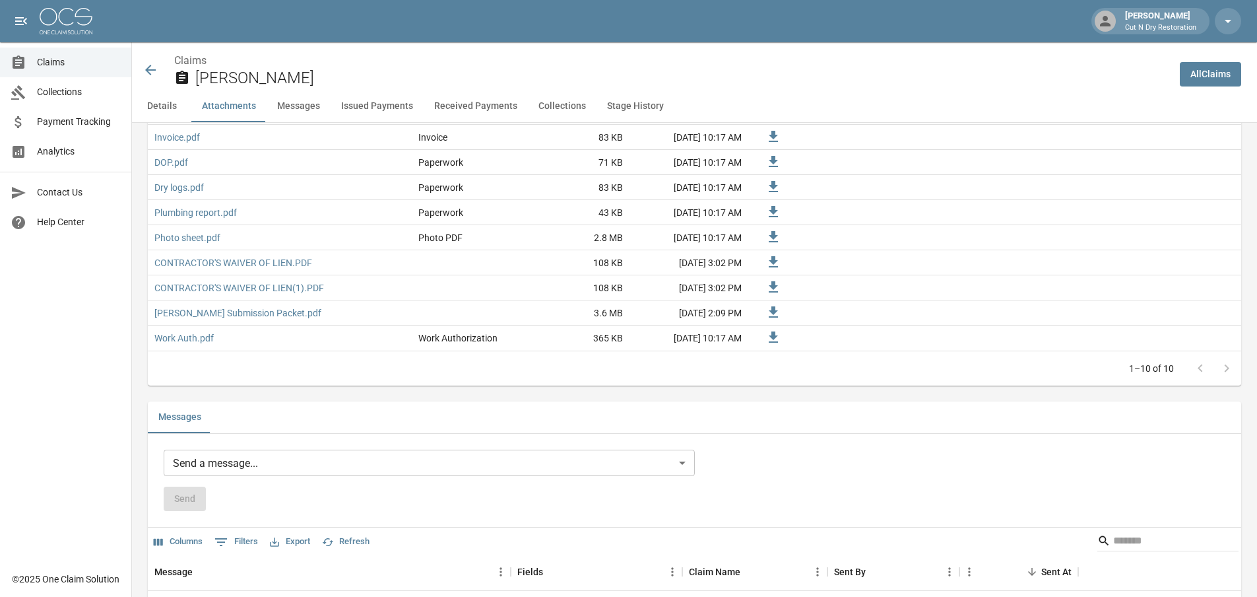
scroll to position [1056, 0]
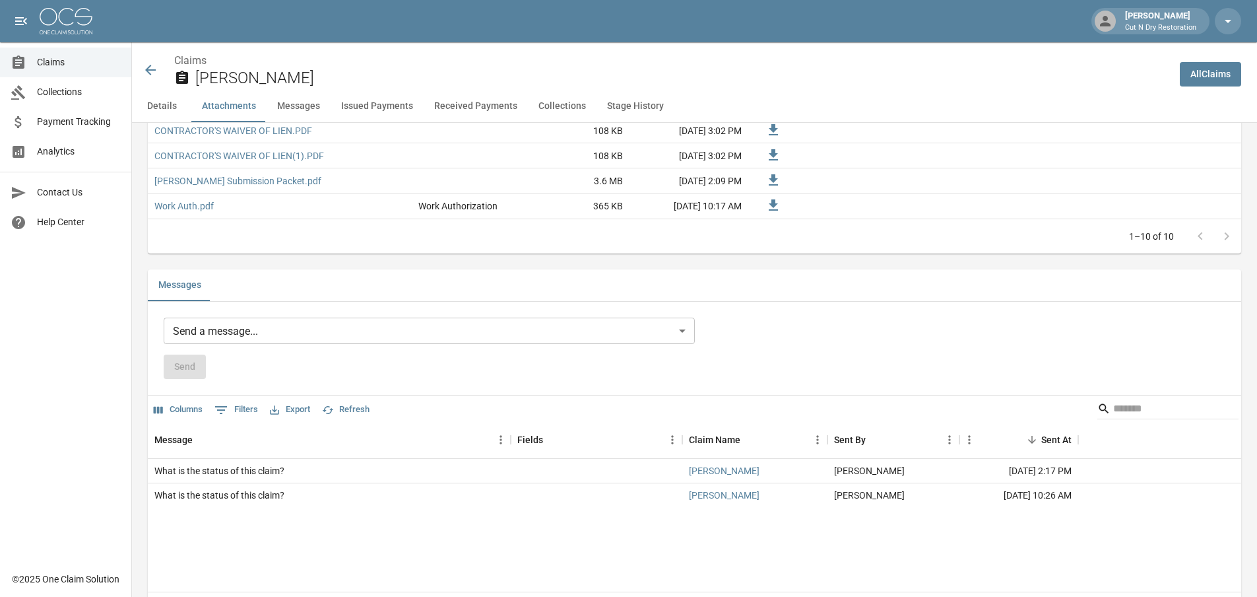
click at [271, 329] on body "Amber Marquez Cut N Dry Restoration Claims Collections Payment Tracking Analyti…" at bounding box center [628, 420] width 1257 height 2952
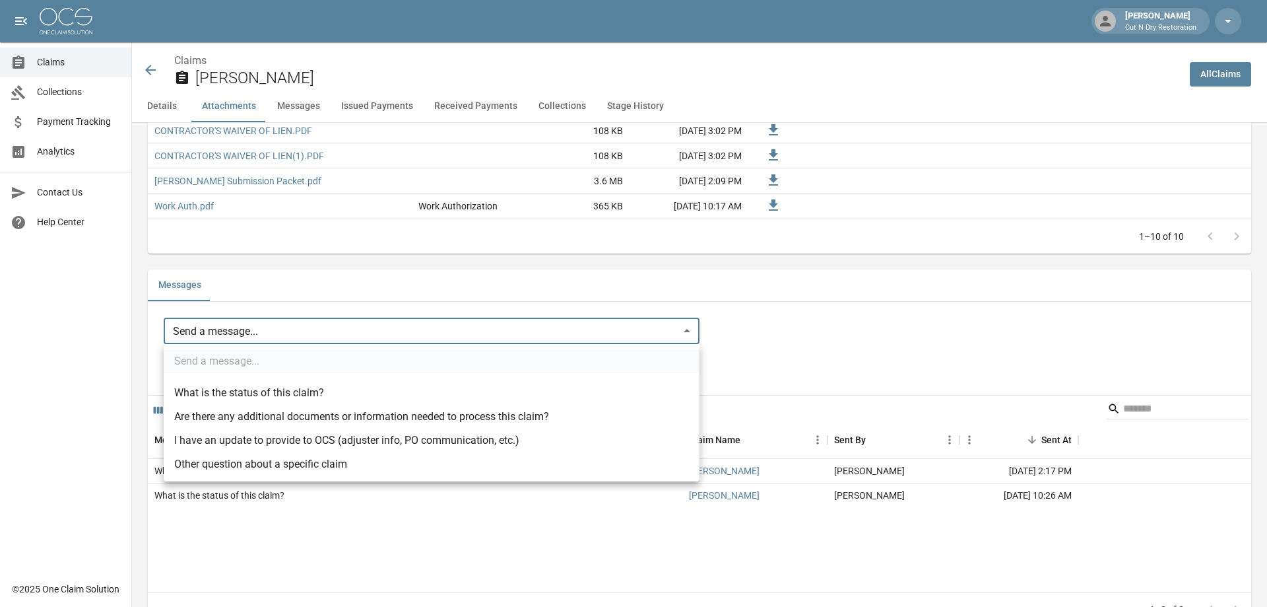
click at [273, 447] on li "I have an update to provide to OCS (adjuster info, PO communication, etc.)" at bounding box center [432, 440] width 536 height 24
type input "**********"
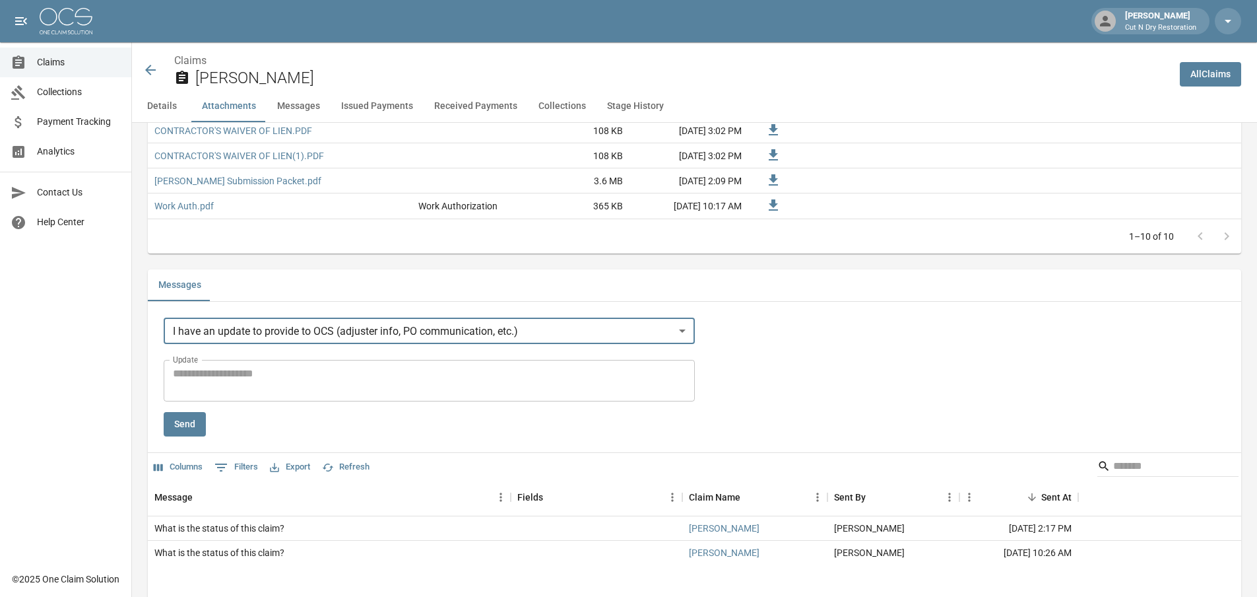
click at [277, 379] on textarea "Update" at bounding box center [429, 381] width 513 height 30
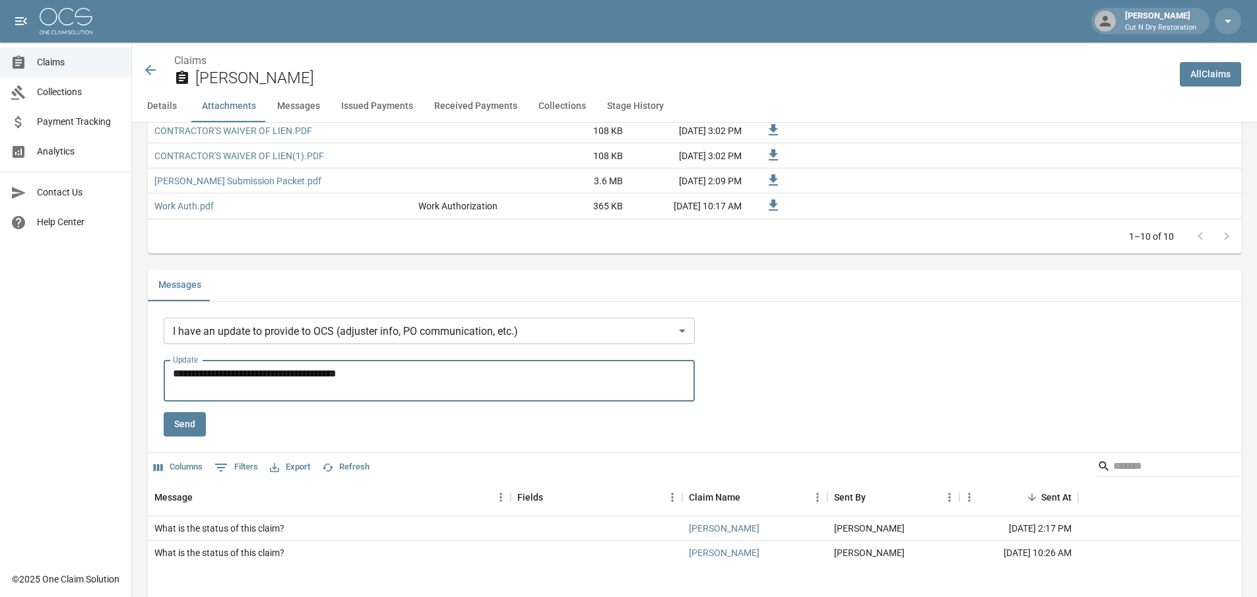
click at [182, 375] on textarea "**********" at bounding box center [431, 381] width 517 height 30
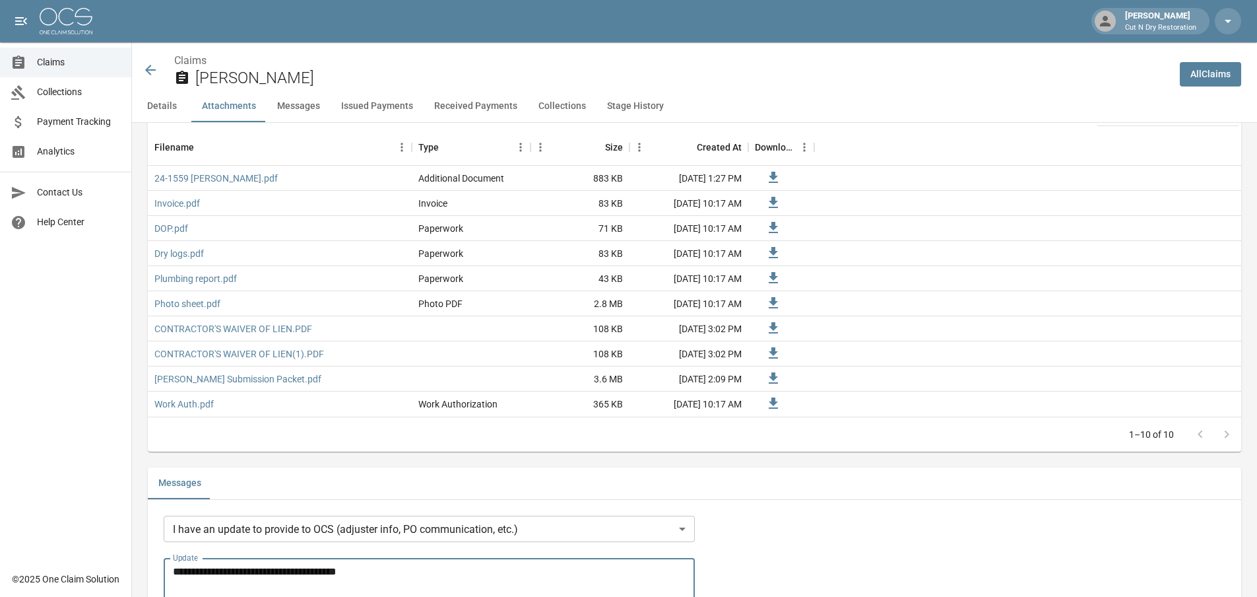
scroll to position [990, 0]
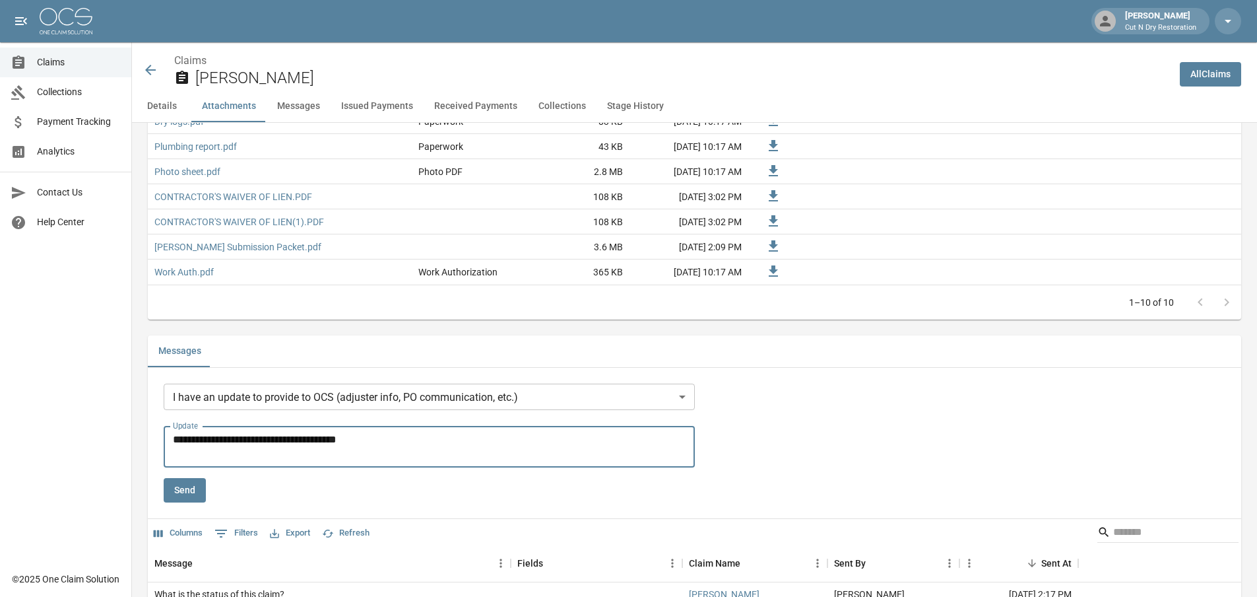
click at [424, 443] on textarea "**********" at bounding box center [431, 447] width 517 height 30
type textarea "**********"
drag, startPoint x: 186, startPoint y: 490, endPoint x: 522, endPoint y: 389, distance: 350.8
click at [187, 490] on button "Send" at bounding box center [185, 490] width 42 height 24
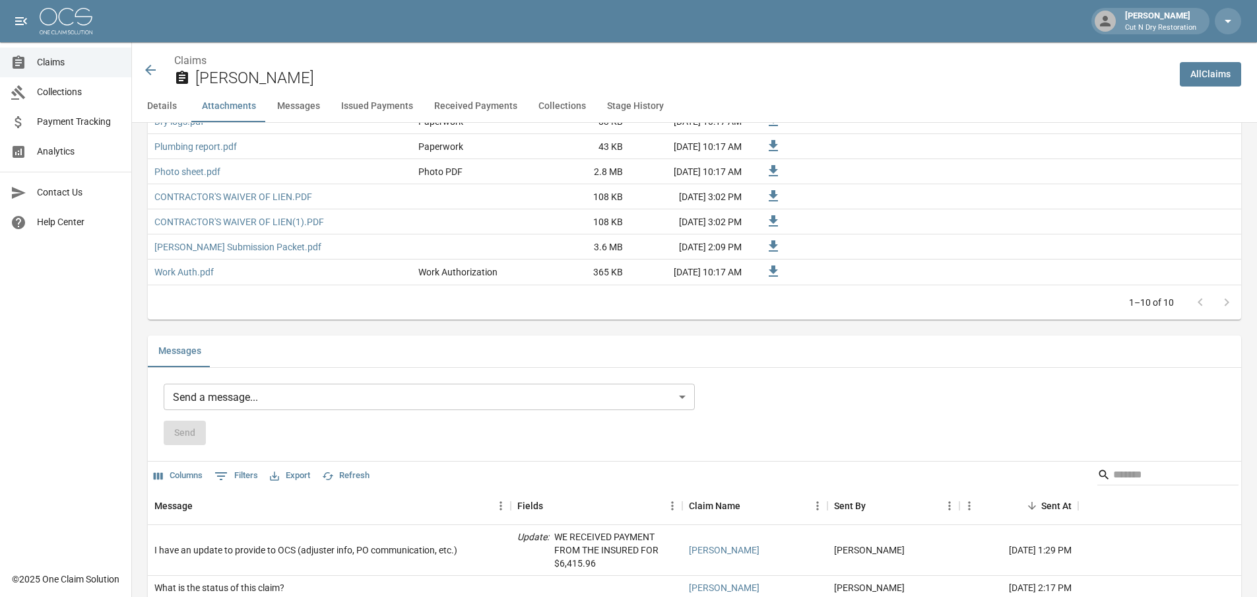
click at [145, 75] on icon at bounding box center [151, 70] width 16 height 16
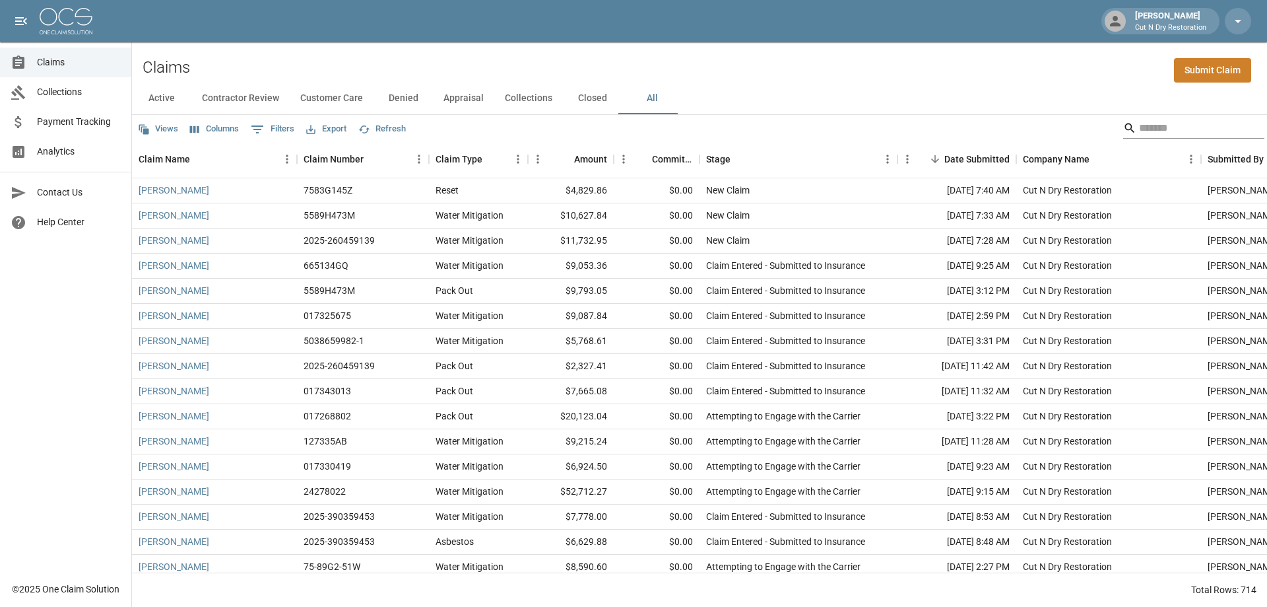
click at [1199, 129] on input "Search" at bounding box center [1192, 127] width 106 height 21
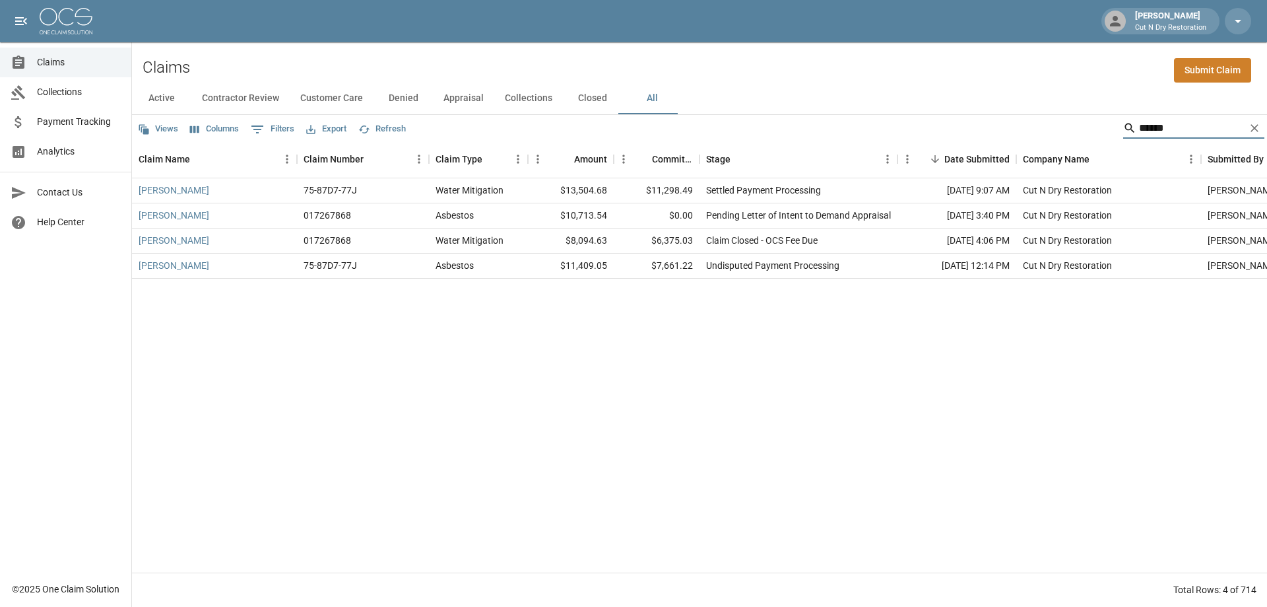
type input "******"
click at [1253, 131] on icon "Clear" at bounding box center [1254, 127] width 13 height 13
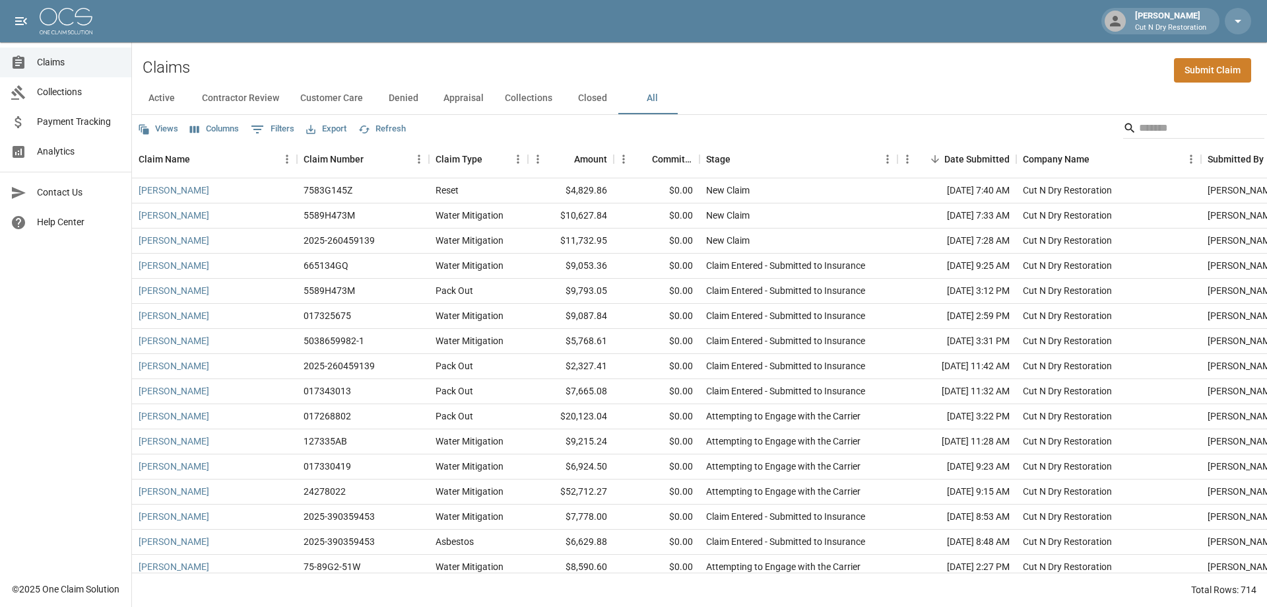
click at [207, 127] on button "Columns" at bounding box center [214, 129] width 55 height 20
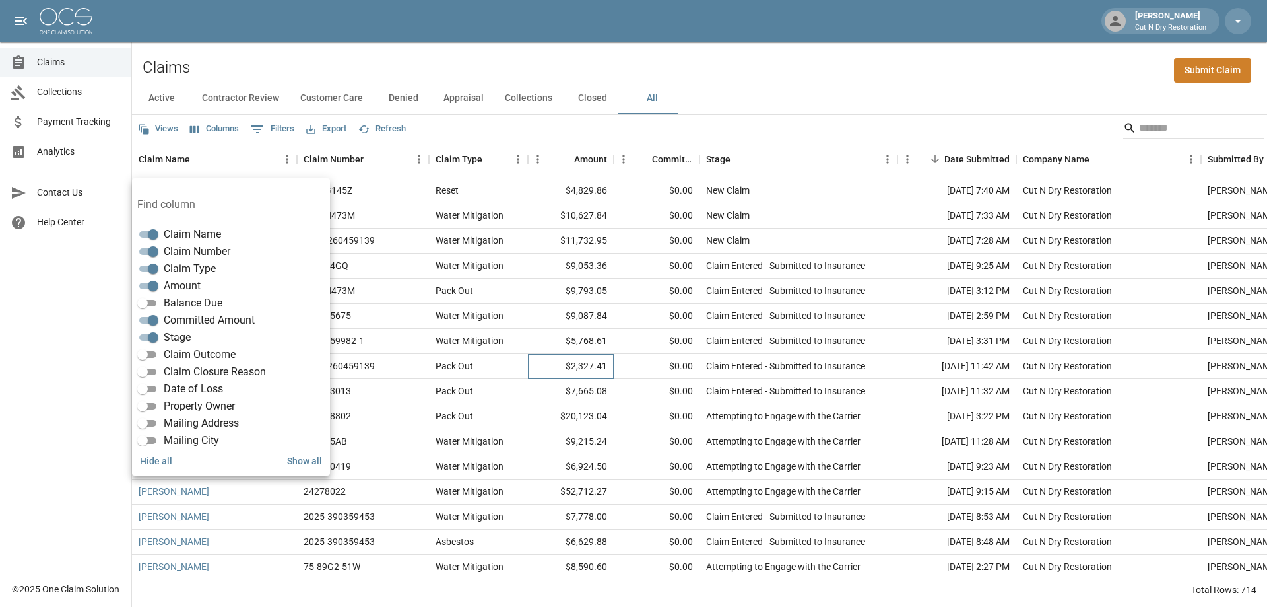
click at [614, 372] on div "Umi Lawrence 2025-260459139 Pack Out $2,327.41 $0.00 Claim Entered - Submitted …" at bounding box center [749, 366] width 1234 height 25
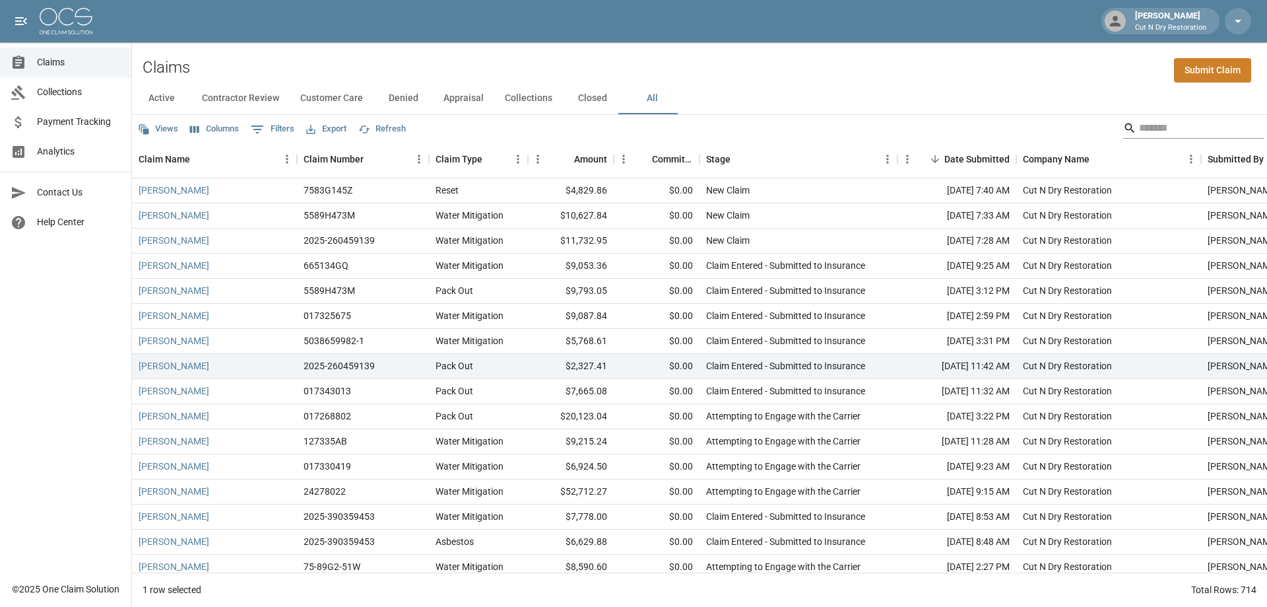
click at [1150, 127] on input "Search" at bounding box center [1192, 127] width 106 height 21
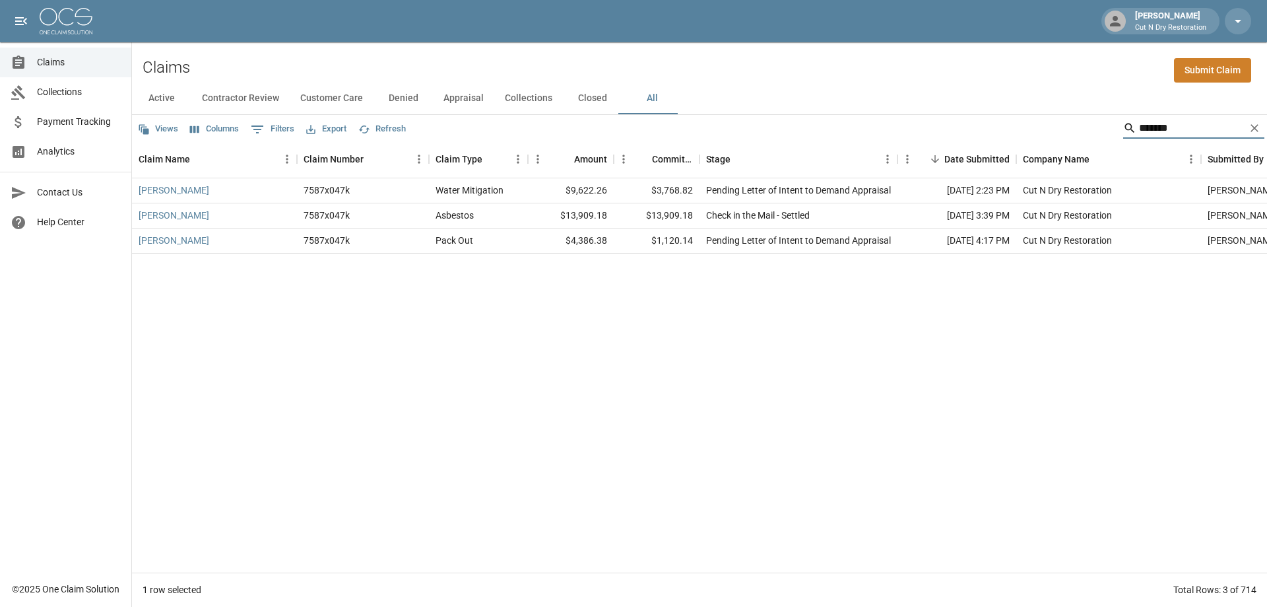
drag, startPoint x: 1174, startPoint y: 125, endPoint x: 1080, endPoint y: 127, distance: 93.8
click at [1080, 127] on div "Views Columns 0 Filters Export Refresh *******" at bounding box center [699, 128] width 1135 height 26
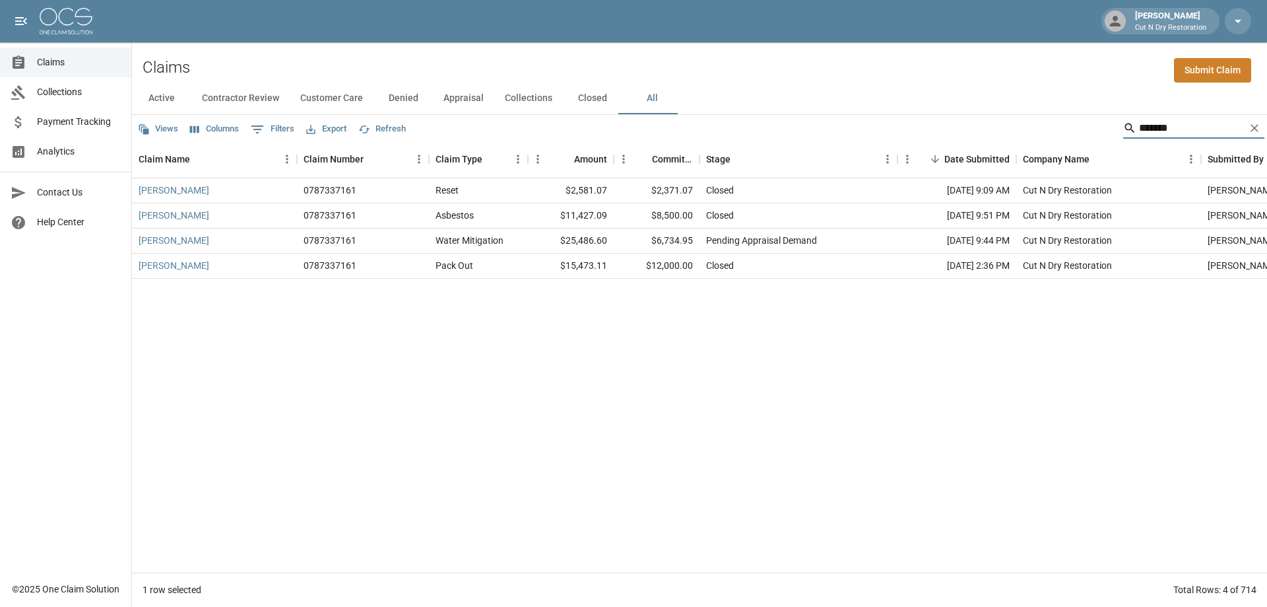
drag, startPoint x: 1170, startPoint y: 127, endPoint x: 1081, endPoint y: 129, distance: 89.8
click at [1081, 129] on div "Views Columns 0 Filters Export Refresh *******" at bounding box center [699, 128] width 1135 height 26
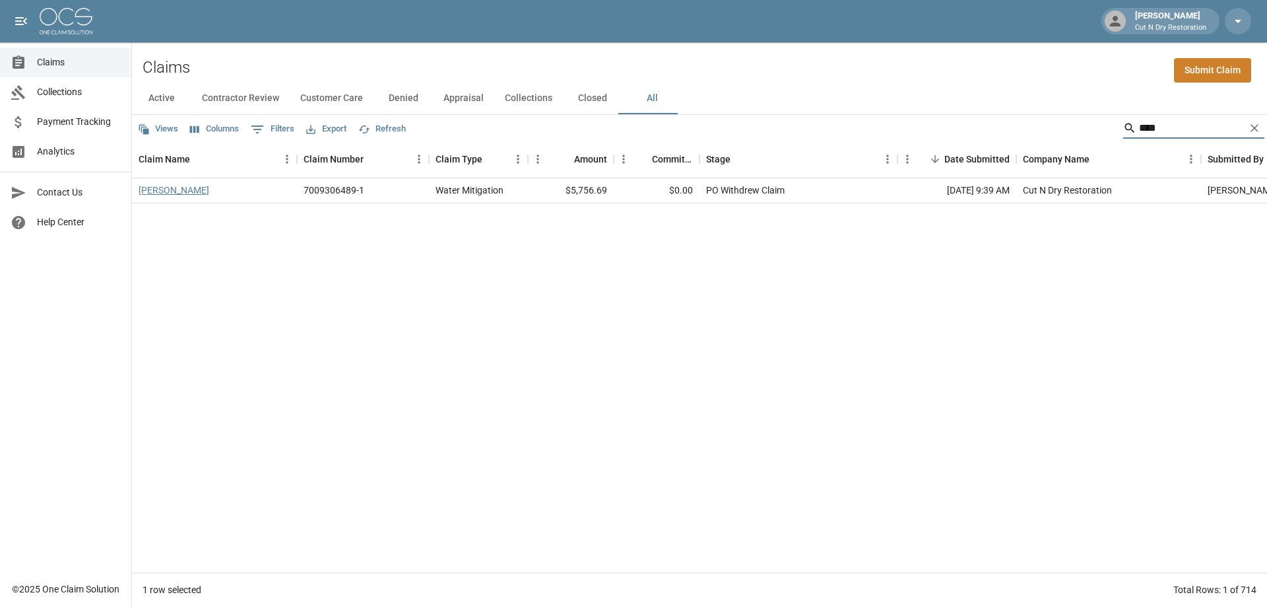
type input "****"
click at [172, 188] on link "Liao Shanshan" at bounding box center [174, 189] width 71 height 13
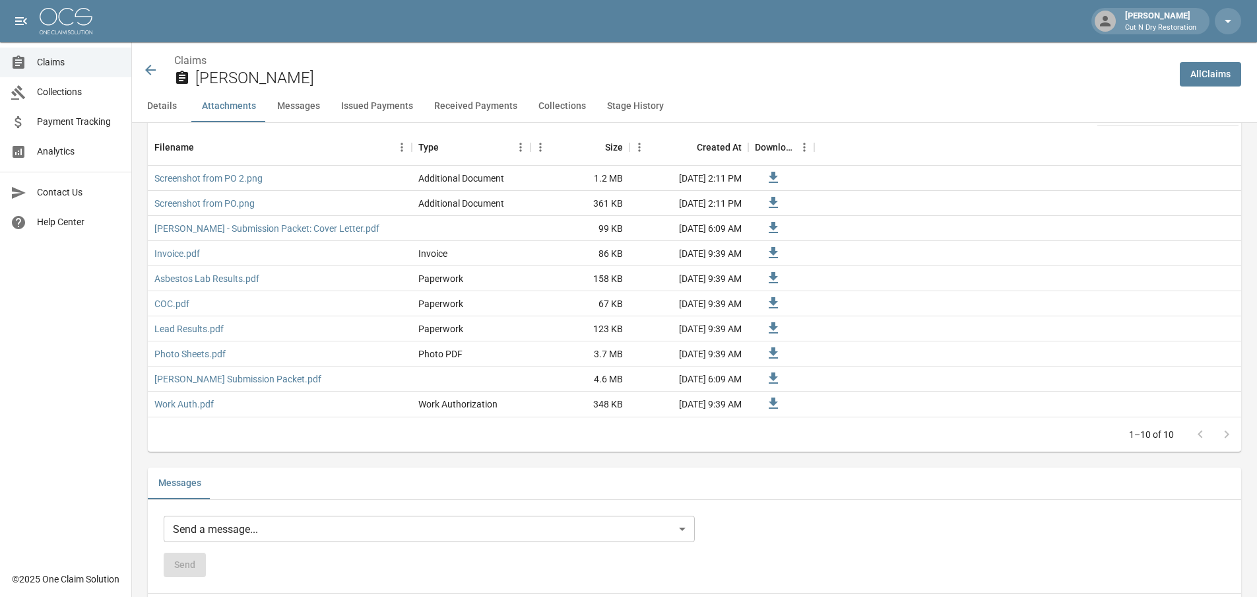
scroll to position [1056, 0]
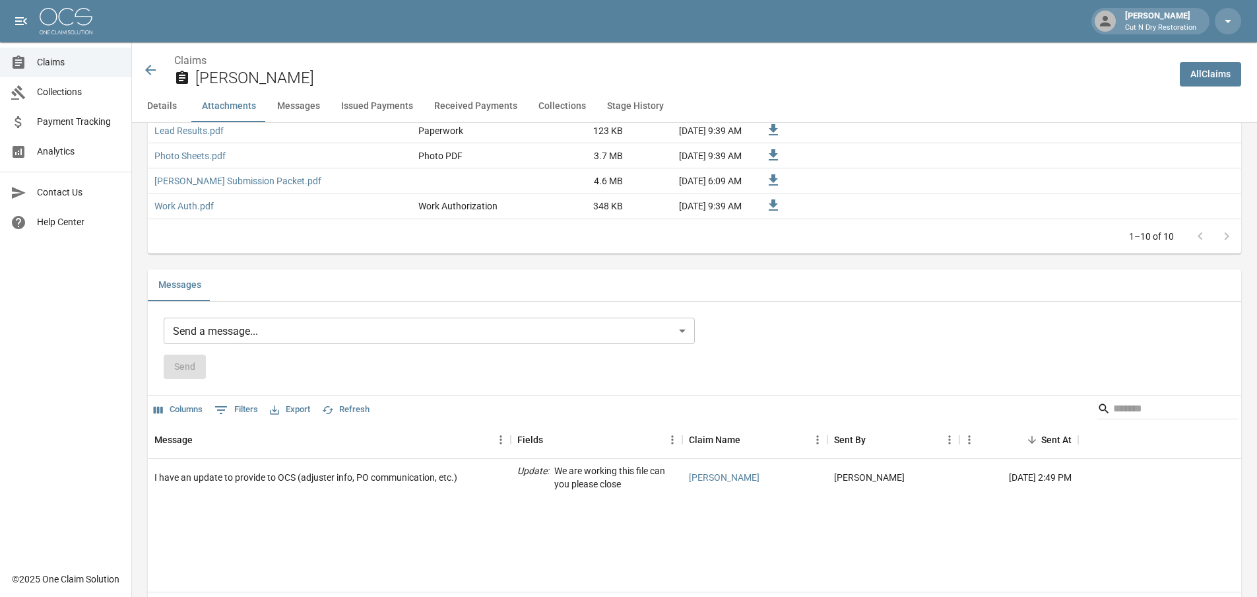
click at [75, 63] on span "Claims" at bounding box center [79, 62] width 84 height 14
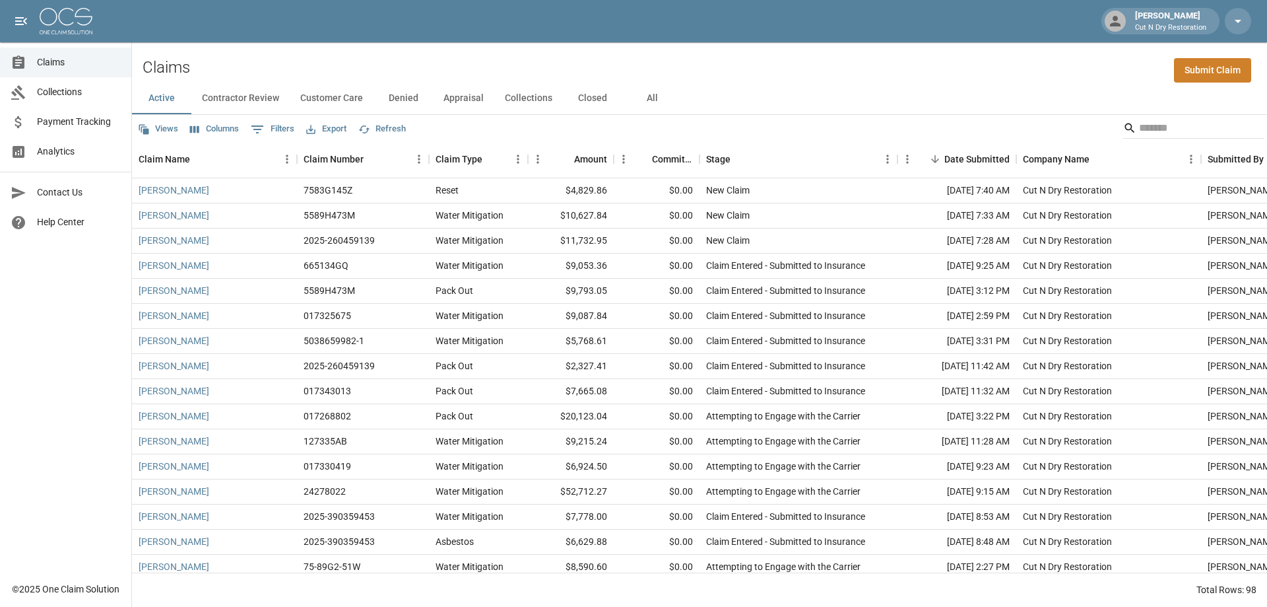
drag, startPoint x: 645, startPoint y: 100, endPoint x: 762, endPoint y: 112, distance: 118.1
click at [645, 99] on button "All" at bounding box center [651, 99] width 59 height 32
click at [1156, 123] on input "Search" at bounding box center [1192, 127] width 106 height 21
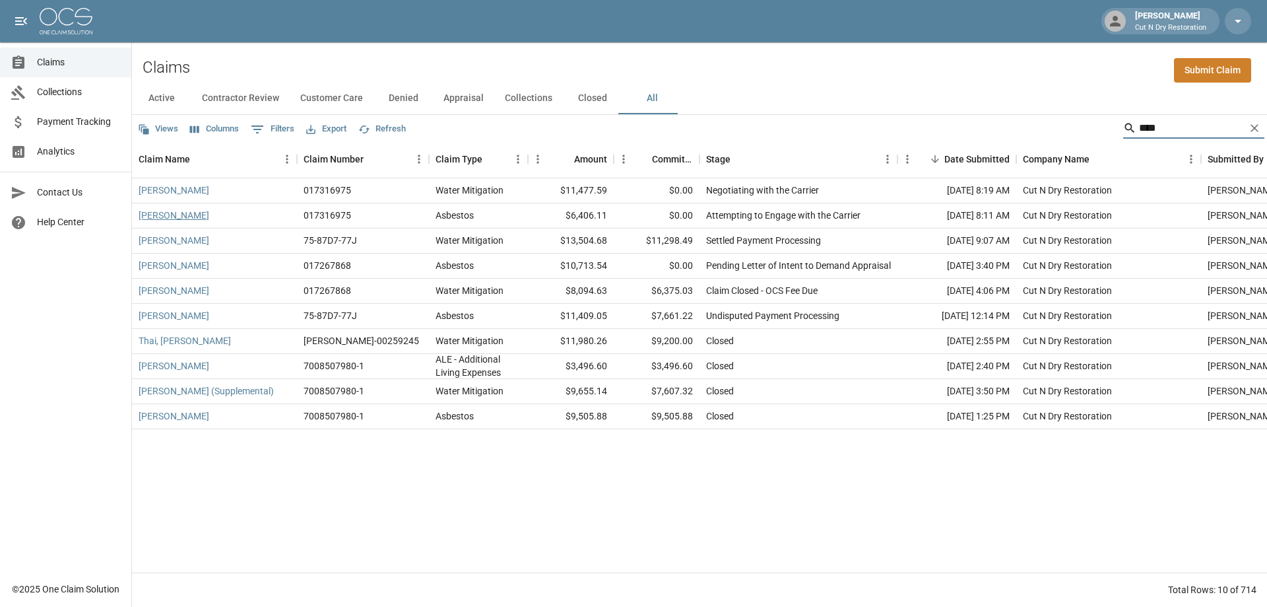
type input "****"
click at [152, 216] on link "[PERSON_NAME]" at bounding box center [174, 215] width 71 height 13
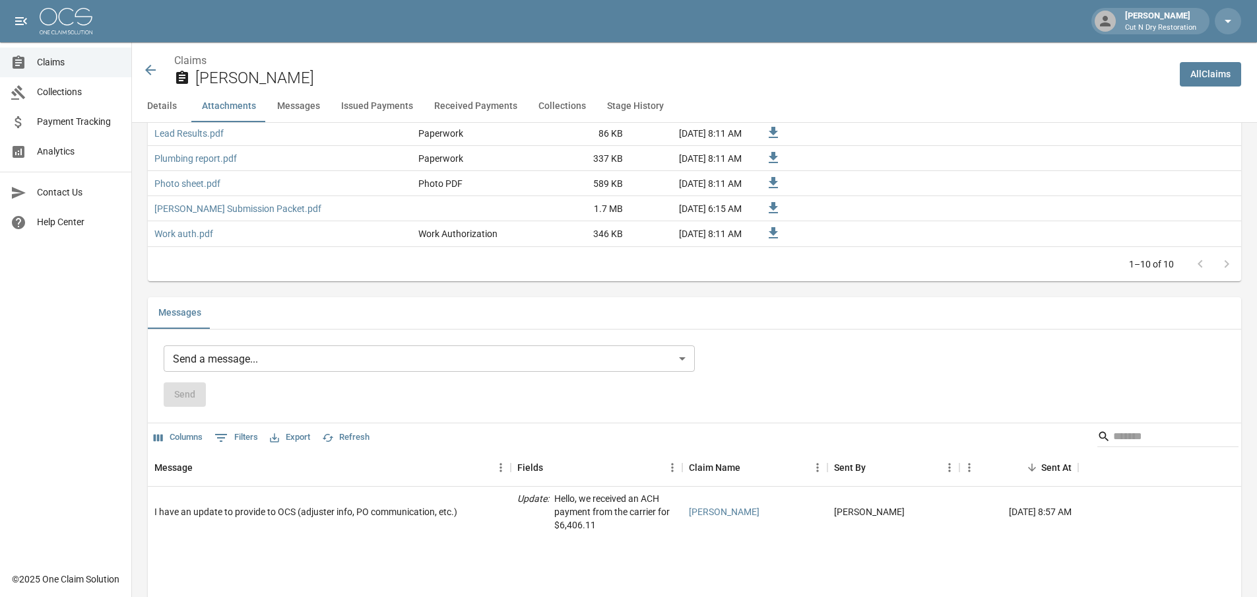
scroll to position [1254, 0]
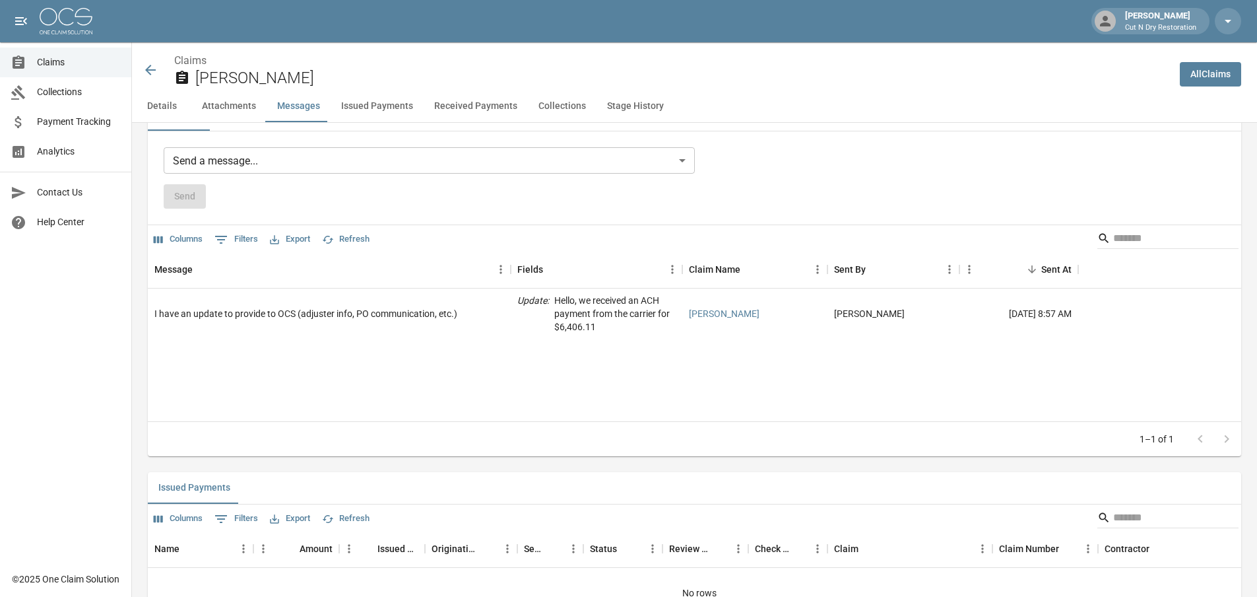
click at [151, 75] on icon at bounding box center [150, 70] width 11 height 11
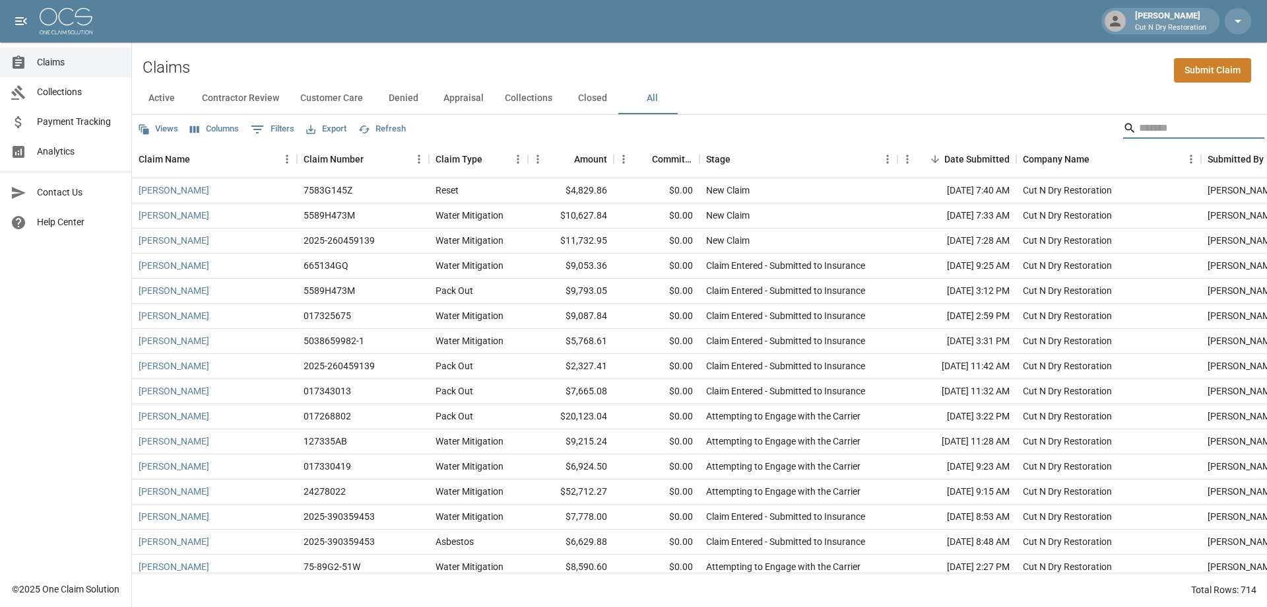
click at [1146, 130] on input "Search" at bounding box center [1192, 127] width 106 height 21
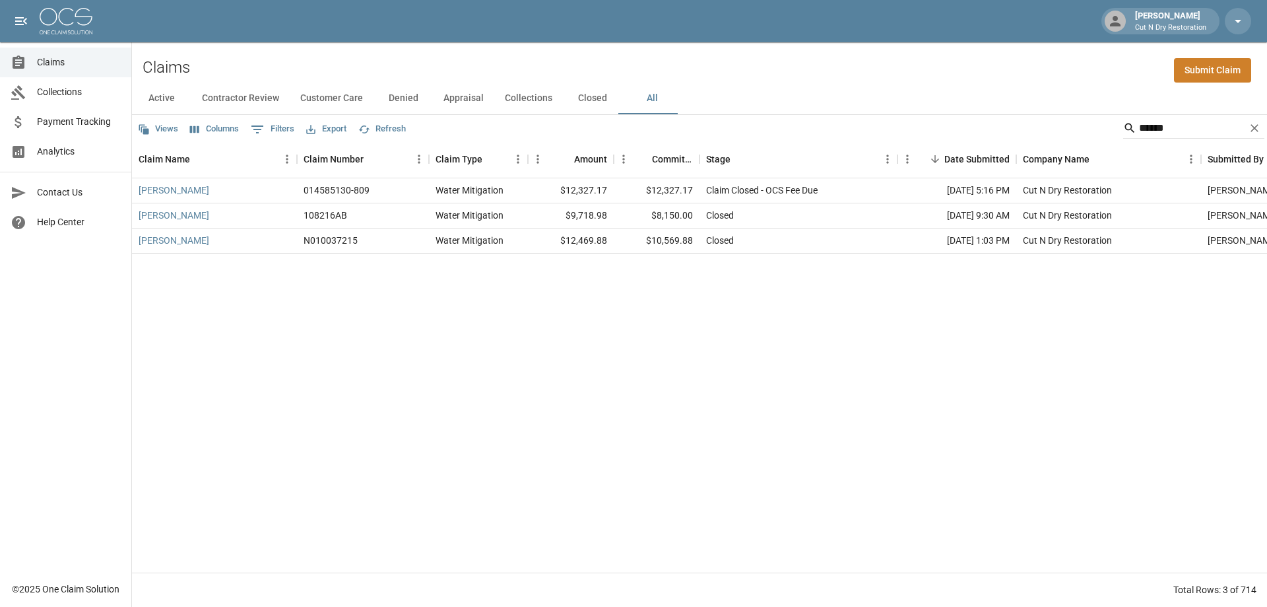
click at [1025, 385] on div "Silva Daniel 014585130-809 Water Mitigation $12,327.17 $12,327.17 Claim Closed …" at bounding box center [749, 375] width 1234 height 394
drag, startPoint x: 1161, startPoint y: 125, endPoint x: 1057, endPoint y: 125, distance: 103.6
click at [1059, 125] on div "Views Columns 0 Filters Export Refresh ******" at bounding box center [699, 128] width 1135 height 26
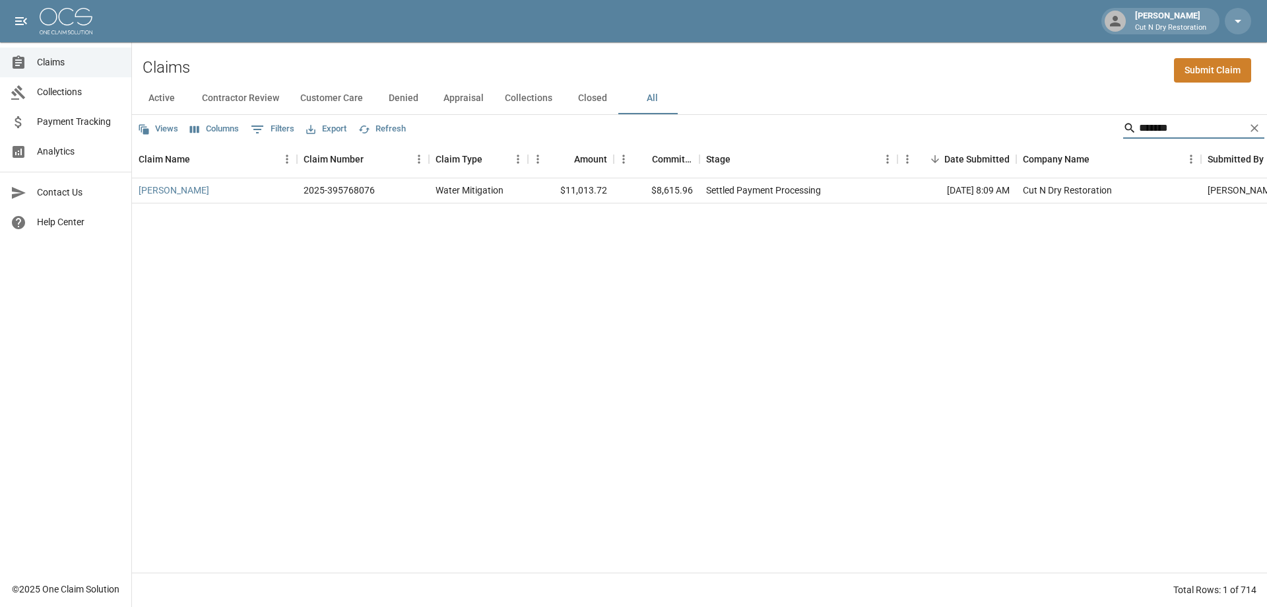
type input "*******"
click at [68, 117] on span "Payment Tracking" at bounding box center [79, 122] width 84 height 14
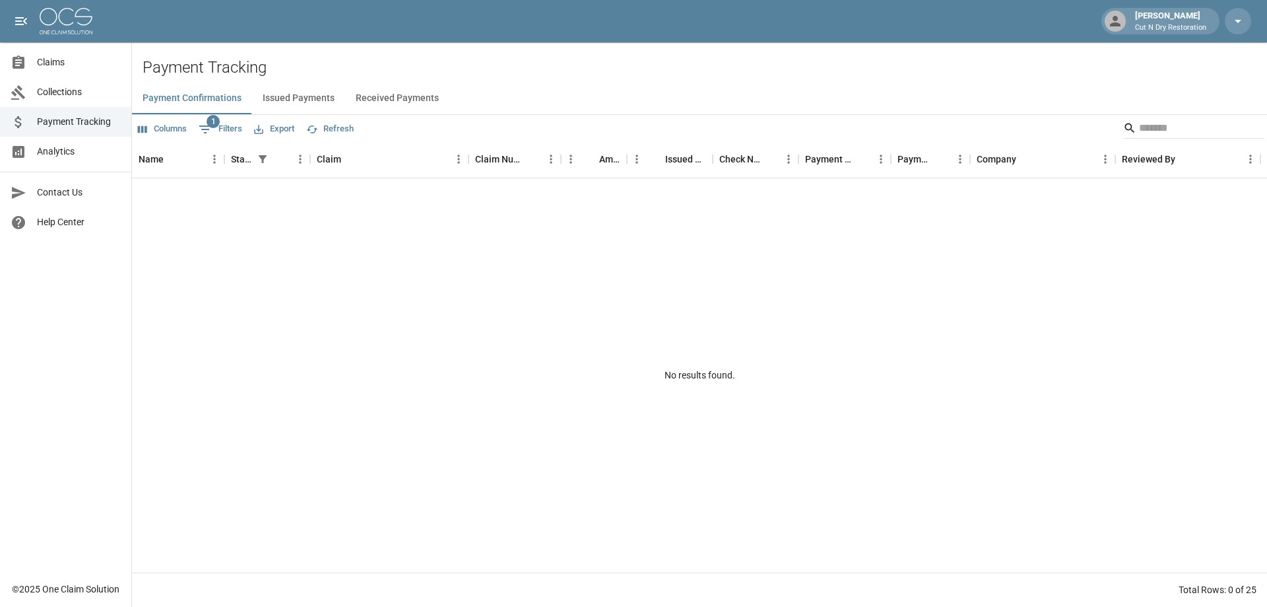
click at [402, 98] on button "Received Payments" at bounding box center [397, 99] width 104 height 32
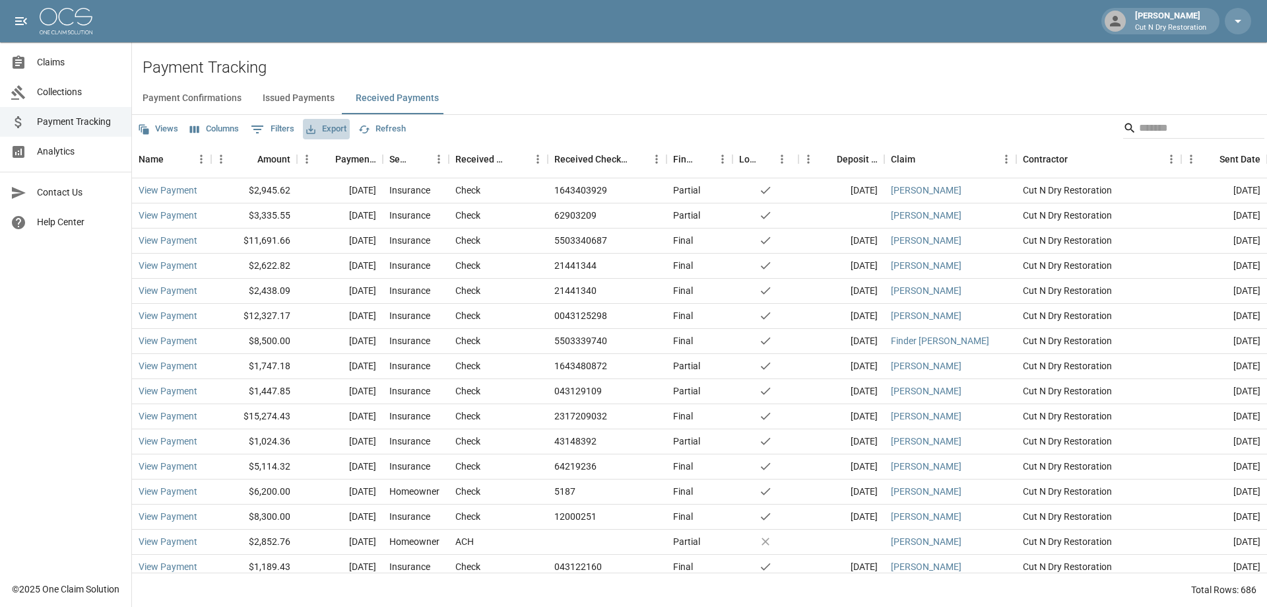
click at [336, 123] on button "Export" at bounding box center [326, 129] width 47 height 20
click at [372, 185] on li "Download as Excel" at bounding box center [358, 180] width 110 height 24
click at [690, 98] on div "Payment Confirmations Issued Payments Received Payments" at bounding box center [699, 99] width 1135 height 32
click at [311, 99] on button "Issued Payments" at bounding box center [298, 99] width 93 height 32
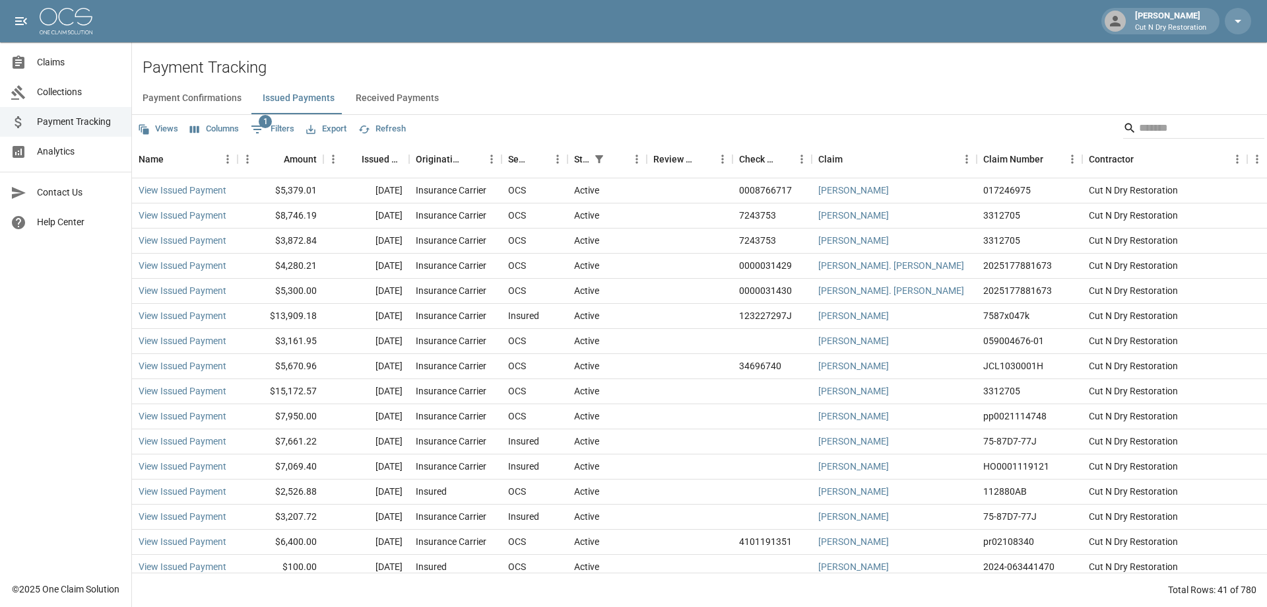
click at [339, 129] on button "Export" at bounding box center [326, 129] width 47 height 20
click at [368, 177] on li "Download as Excel" at bounding box center [358, 180] width 110 height 24
click at [219, 98] on button "Payment Confirmations" at bounding box center [192, 99] width 120 height 32
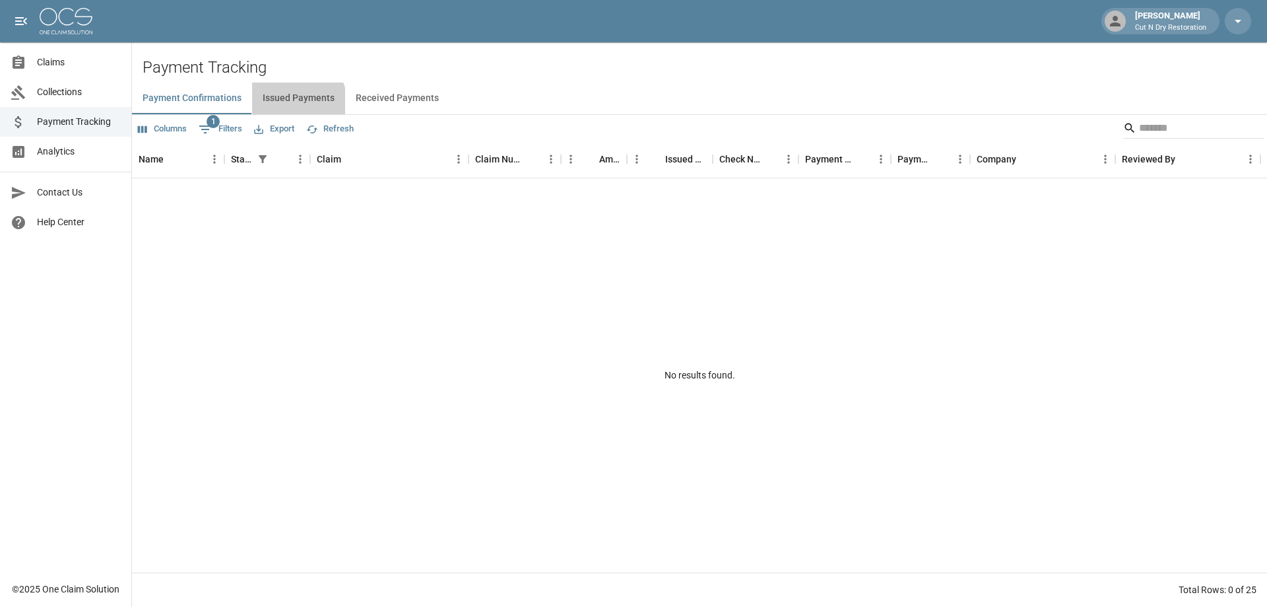
drag, startPoint x: 296, startPoint y: 102, endPoint x: 333, endPoint y: 100, distance: 36.4
click at [297, 102] on button "Issued Payments" at bounding box center [298, 99] width 93 height 32
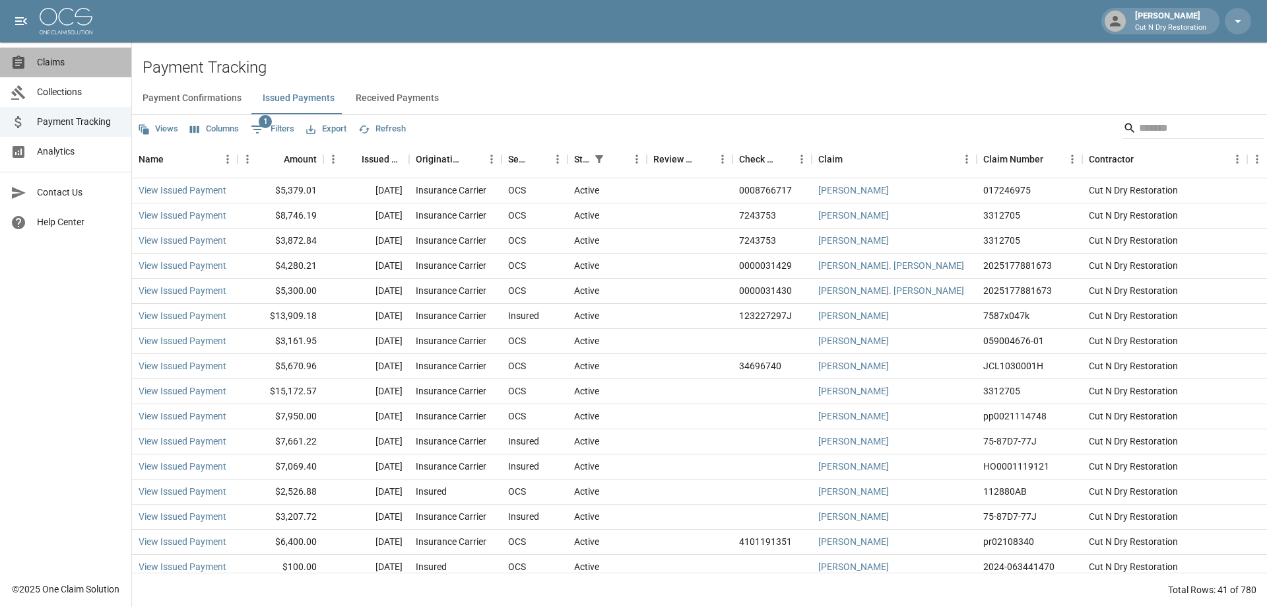
drag, startPoint x: 58, startPoint y: 50, endPoint x: 80, endPoint y: 51, distance: 21.8
click at [58, 50] on link "Claims" at bounding box center [65, 63] width 131 height 30
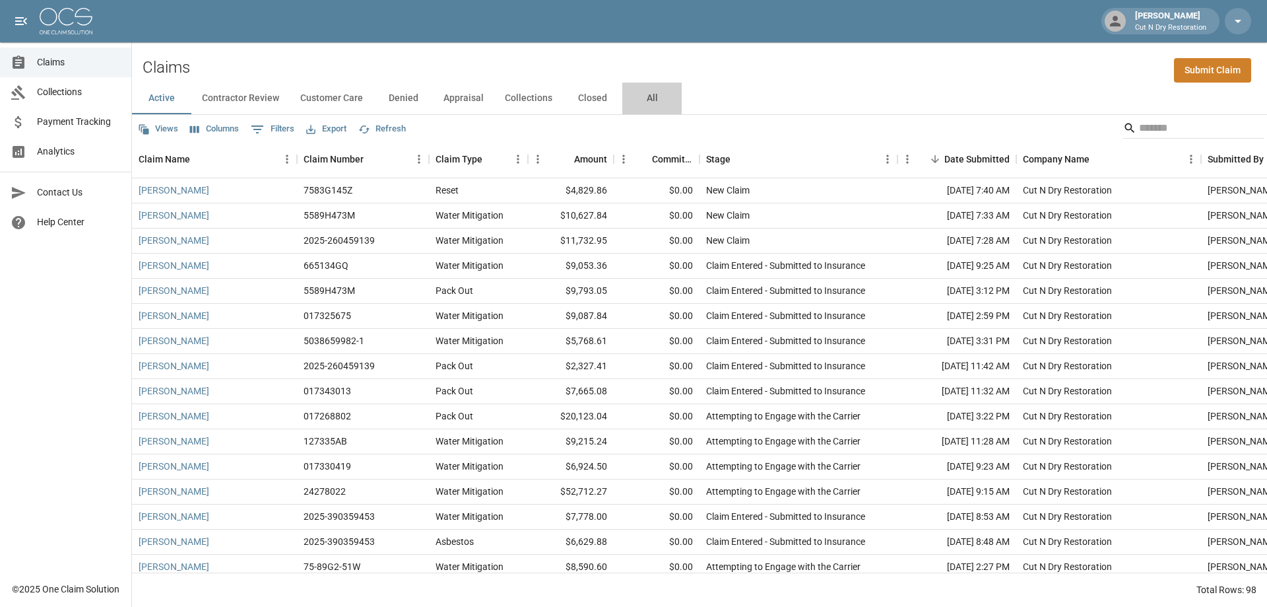
drag, startPoint x: 657, startPoint y: 98, endPoint x: 745, endPoint y: 97, distance: 88.5
click at [658, 98] on button "All" at bounding box center [651, 99] width 59 height 32
click at [1172, 137] on input "Search" at bounding box center [1192, 127] width 106 height 21
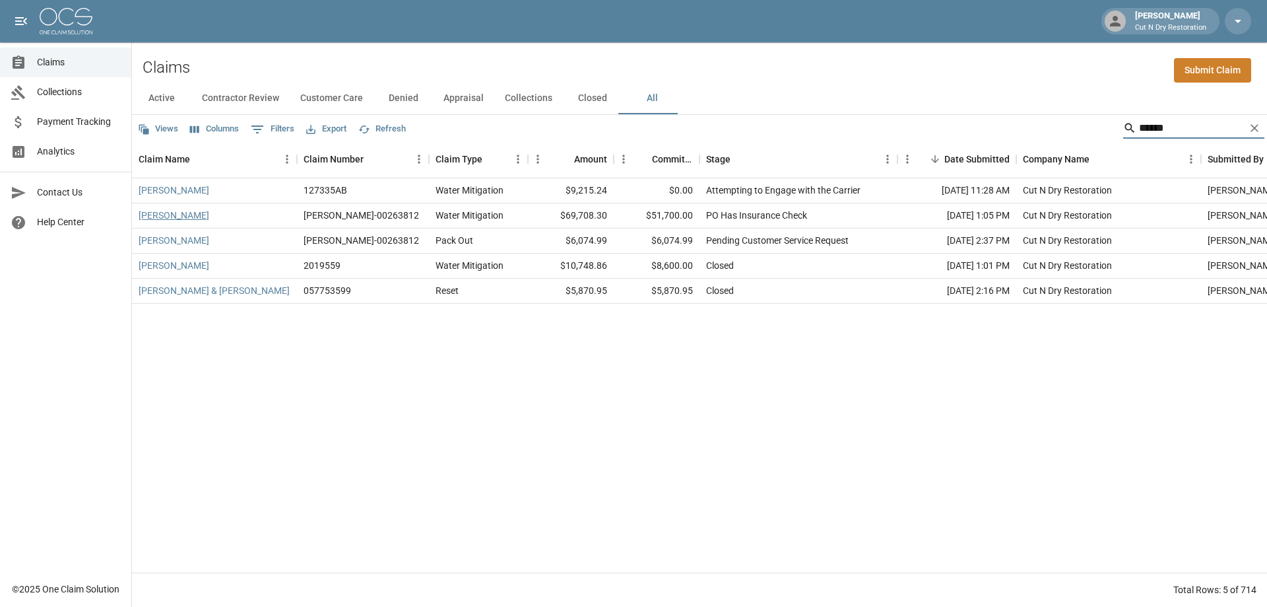
type input "******"
click at [168, 214] on link "Brown Steven" at bounding box center [174, 215] width 71 height 13
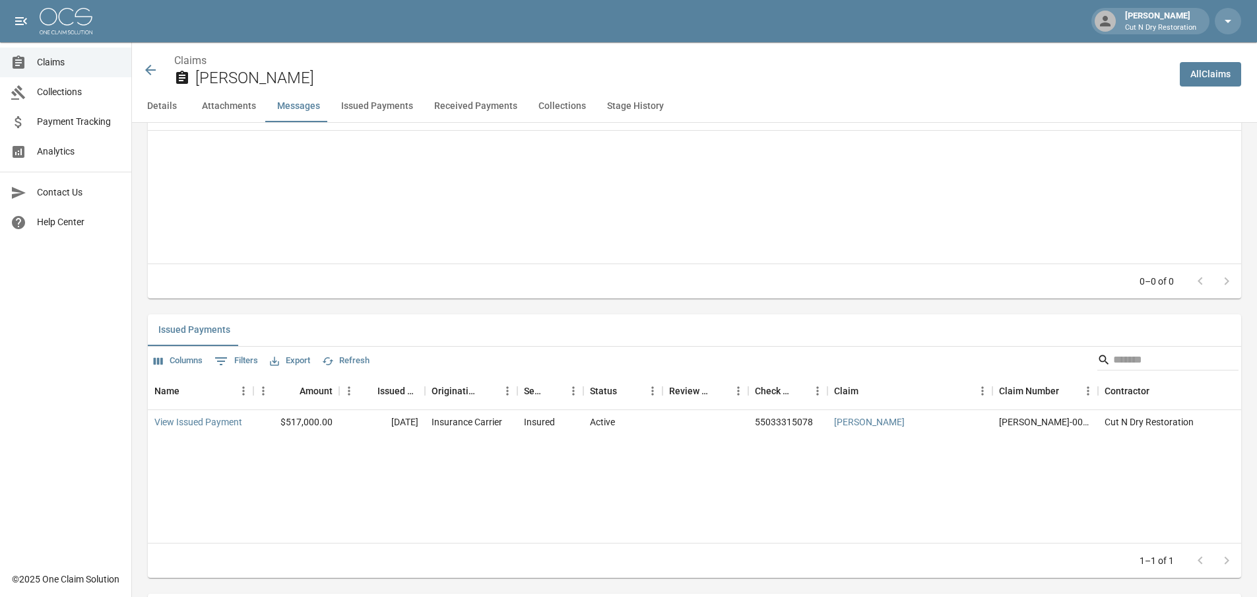
scroll to position [1122, 0]
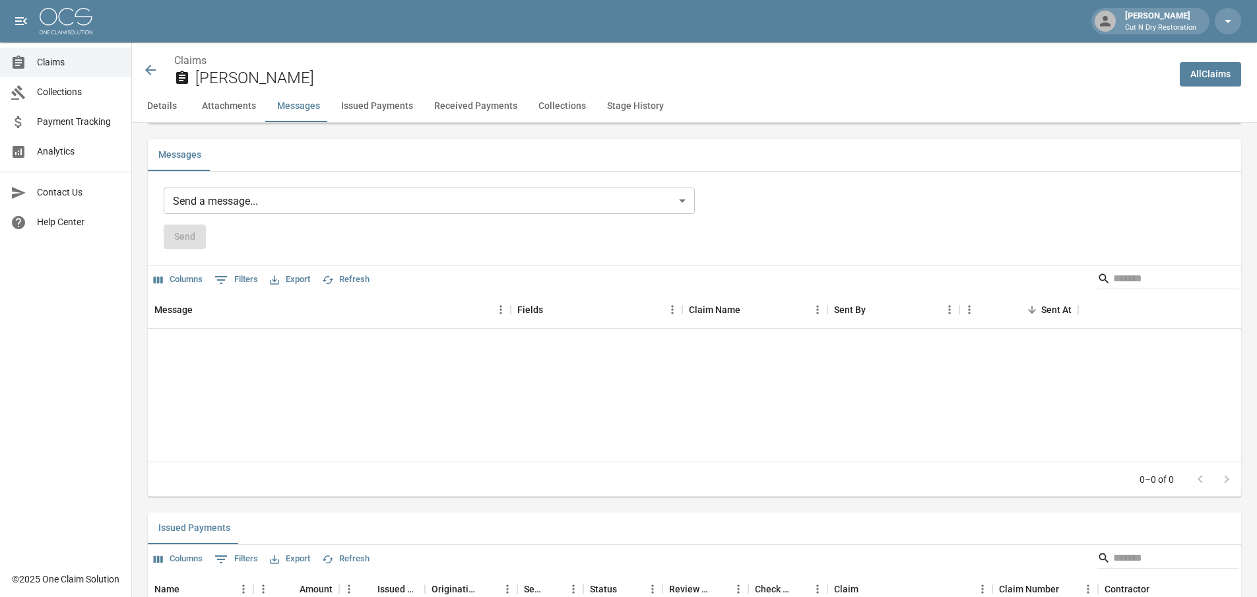
click at [360, 202] on body "Amber Marquez Cut N Dry Restoration Claims Collections Payment Tracking Analyti…" at bounding box center [628, 299] width 1257 height 2842
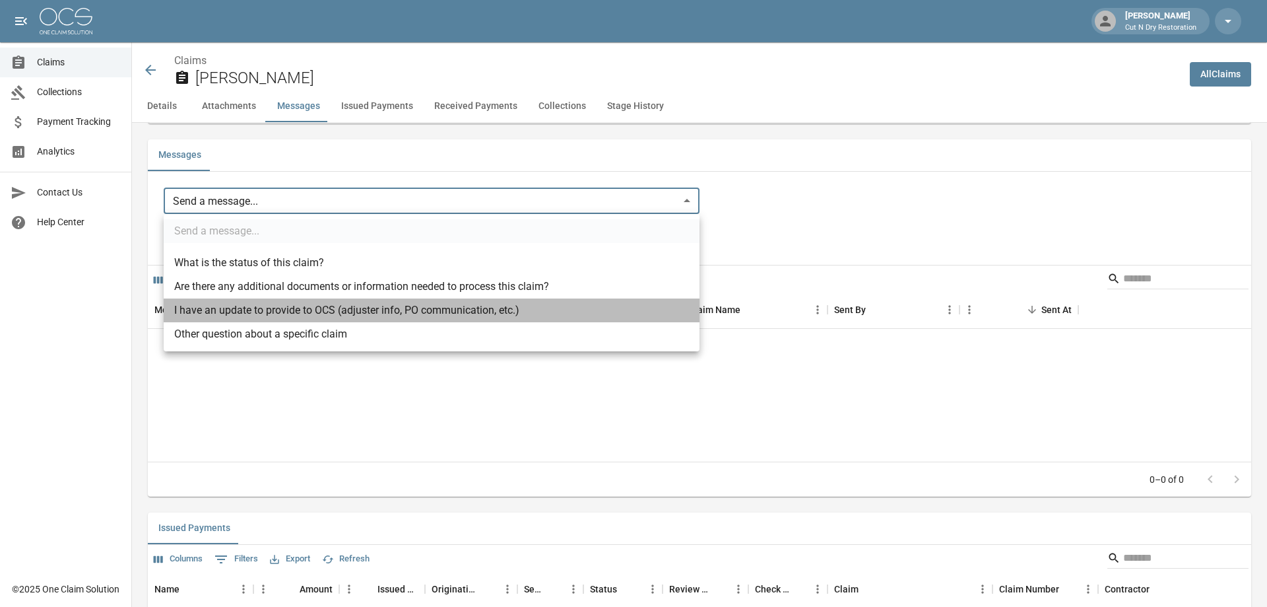
click at [268, 312] on li "I have an update to provide to OCS (adjuster info, PO communication, etc.)" at bounding box center [432, 310] width 536 height 24
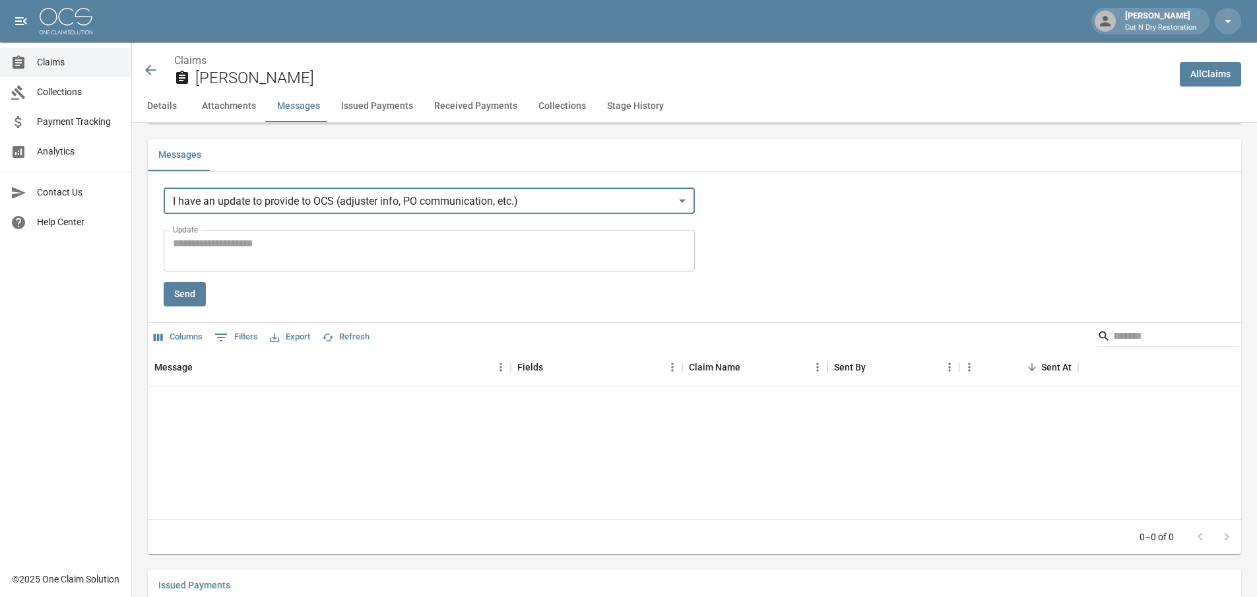
click at [418, 203] on body "Amber Marquez Cut N Dry Restoration Claims Collections Payment Tracking Analyti…" at bounding box center [628, 328] width 1257 height 2900
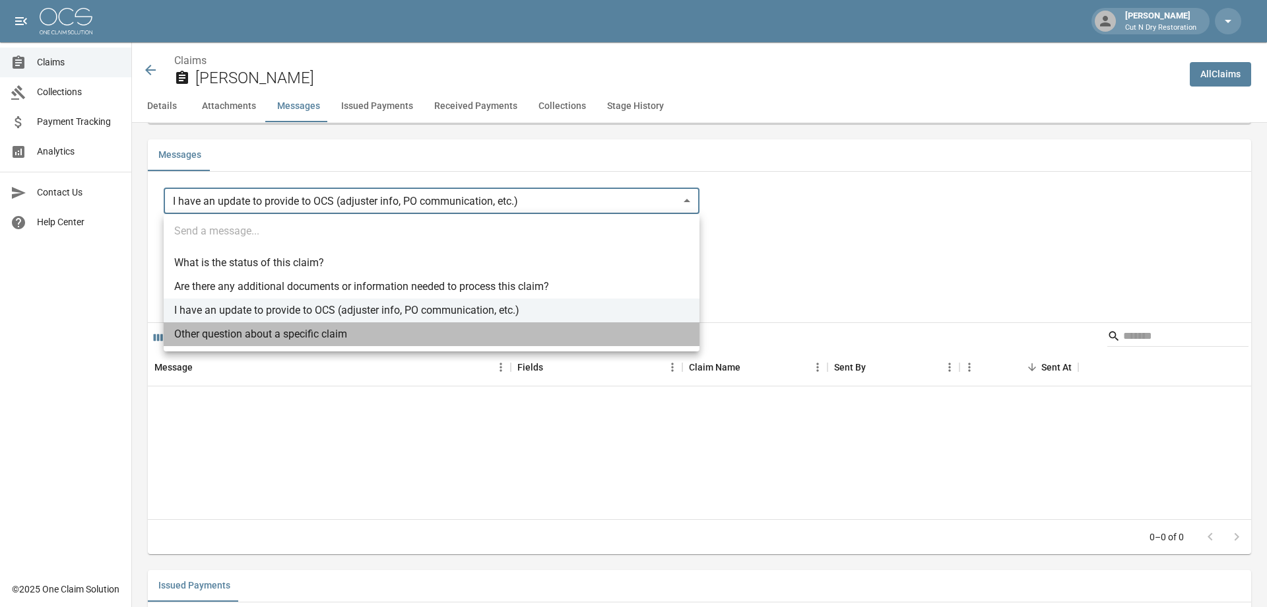
drag, startPoint x: 302, startPoint y: 333, endPoint x: 300, endPoint y: 325, distance: 8.2
click at [301, 333] on li "Other question about a specific claim" at bounding box center [432, 334] width 536 height 24
type input "**********"
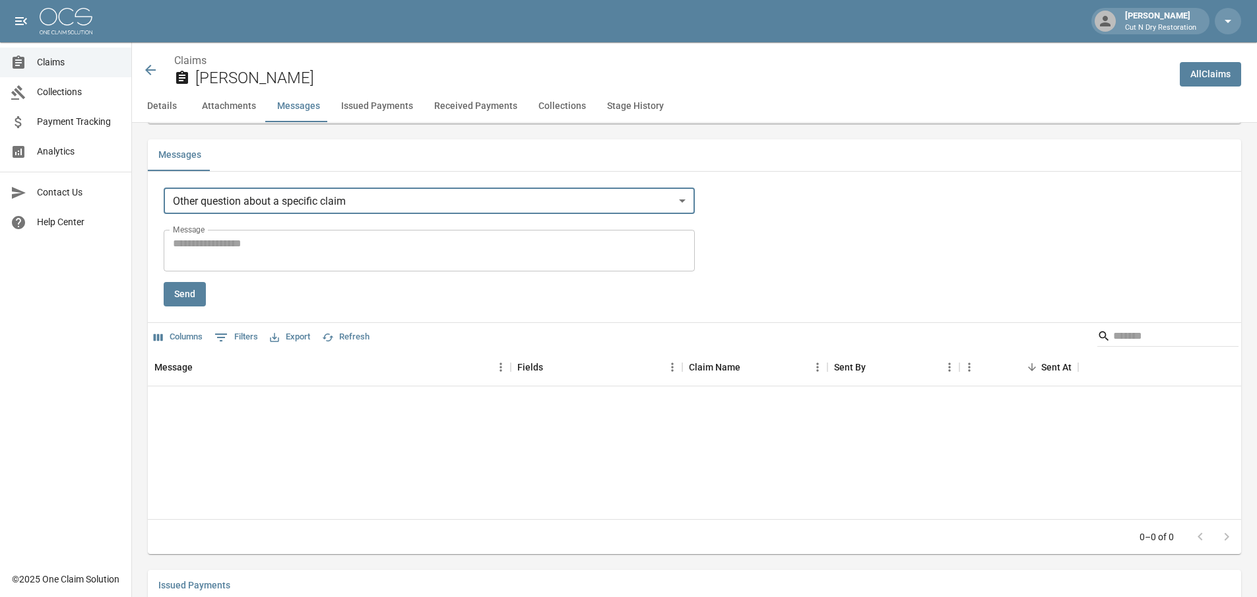
drag, startPoint x: 304, startPoint y: 263, endPoint x: 310, endPoint y: 262, distance: 6.7
click at [306, 263] on textarea "Message" at bounding box center [429, 251] width 513 height 30
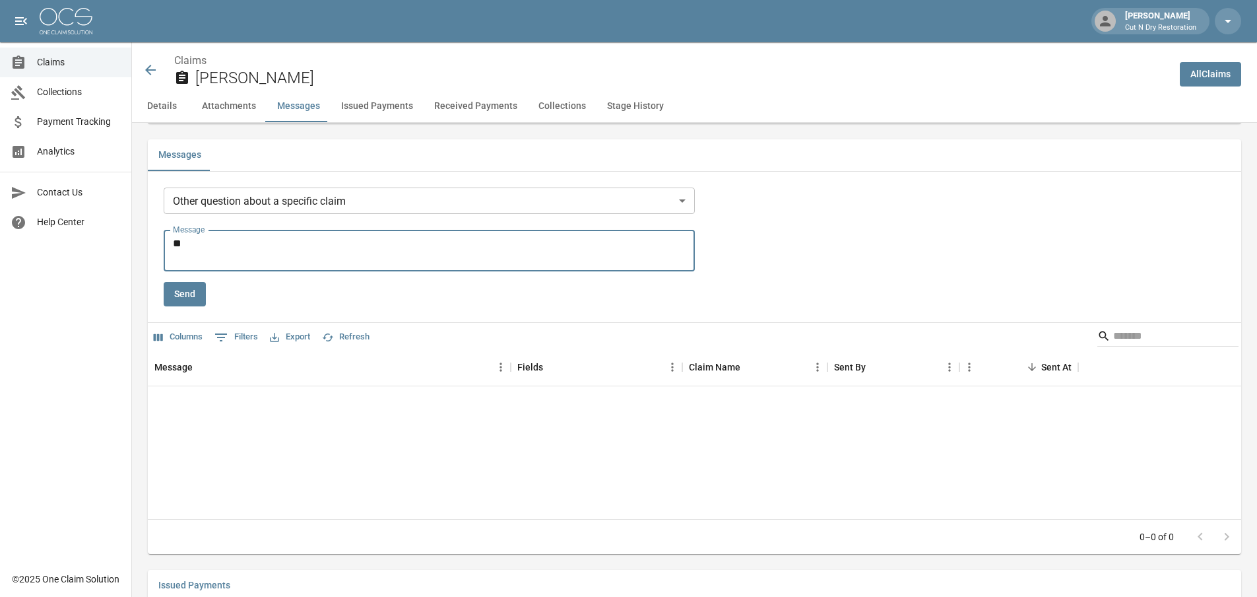
type textarea "*"
click at [281, 242] on textarea "**********" at bounding box center [431, 251] width 517 height 30
type textarea "**********"
click at [189, 300] on button "Send" at bounding box center [185, 294] width 42 height 24
